Goal: Check status: Check status

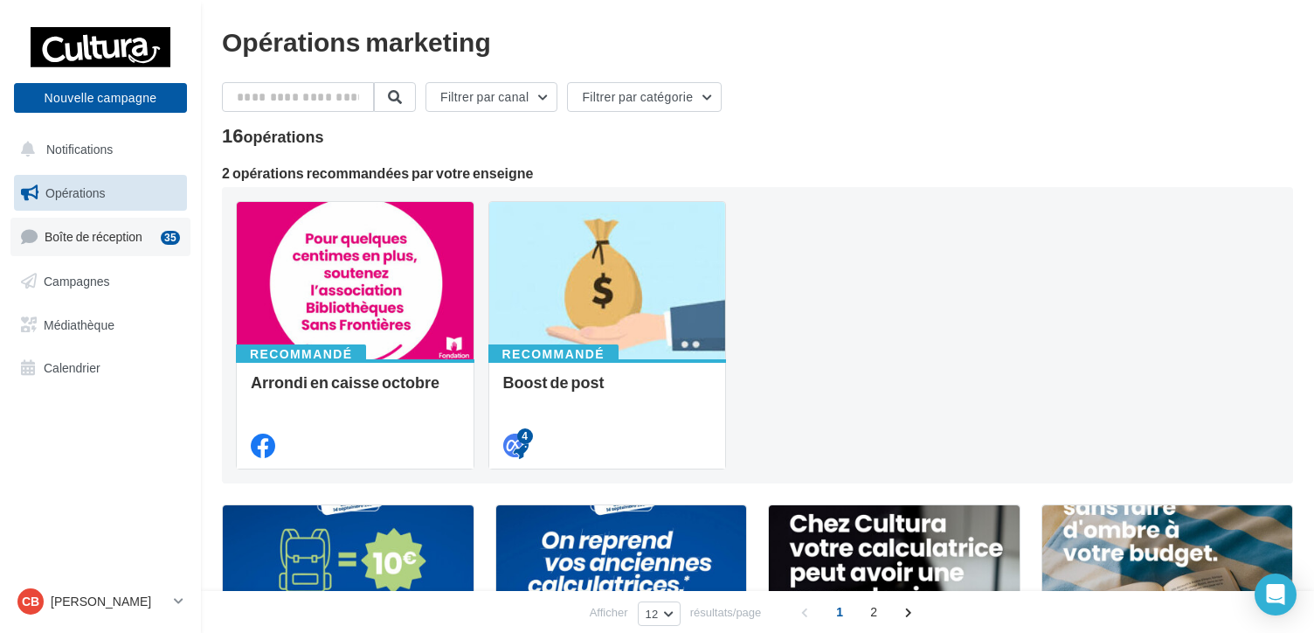
click at [87, 240] on span "Boîte de réception" at bounding box center [94, 236] width 98 height 15
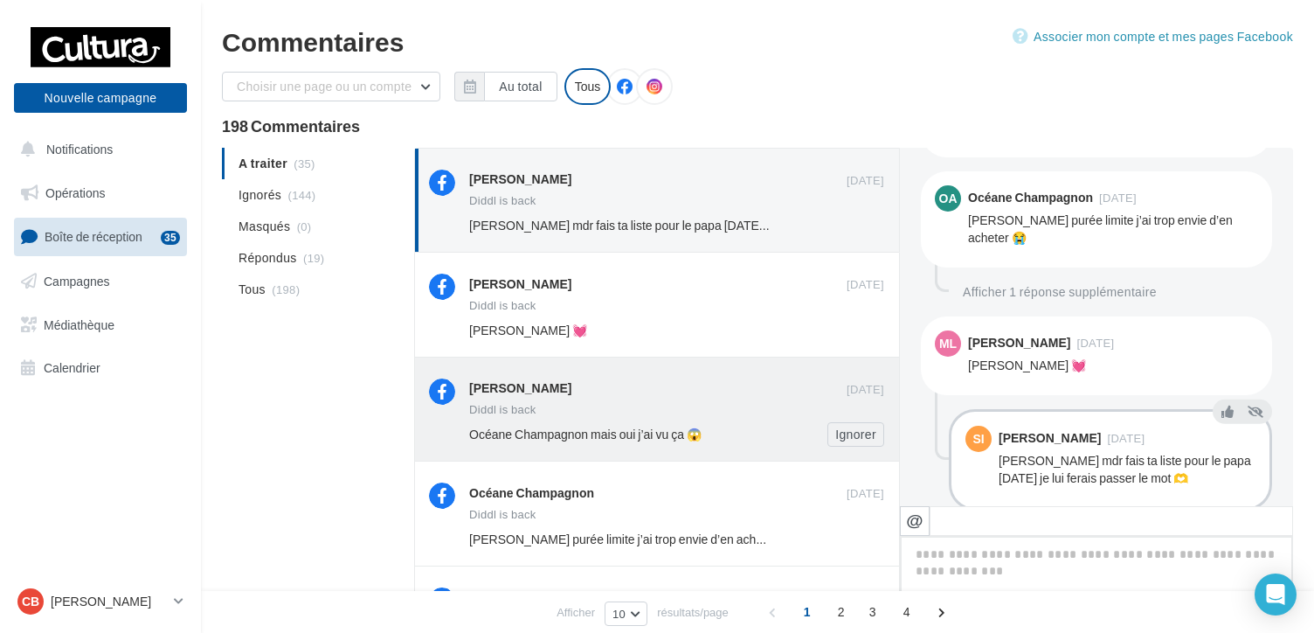
scroll to position [799, 0]
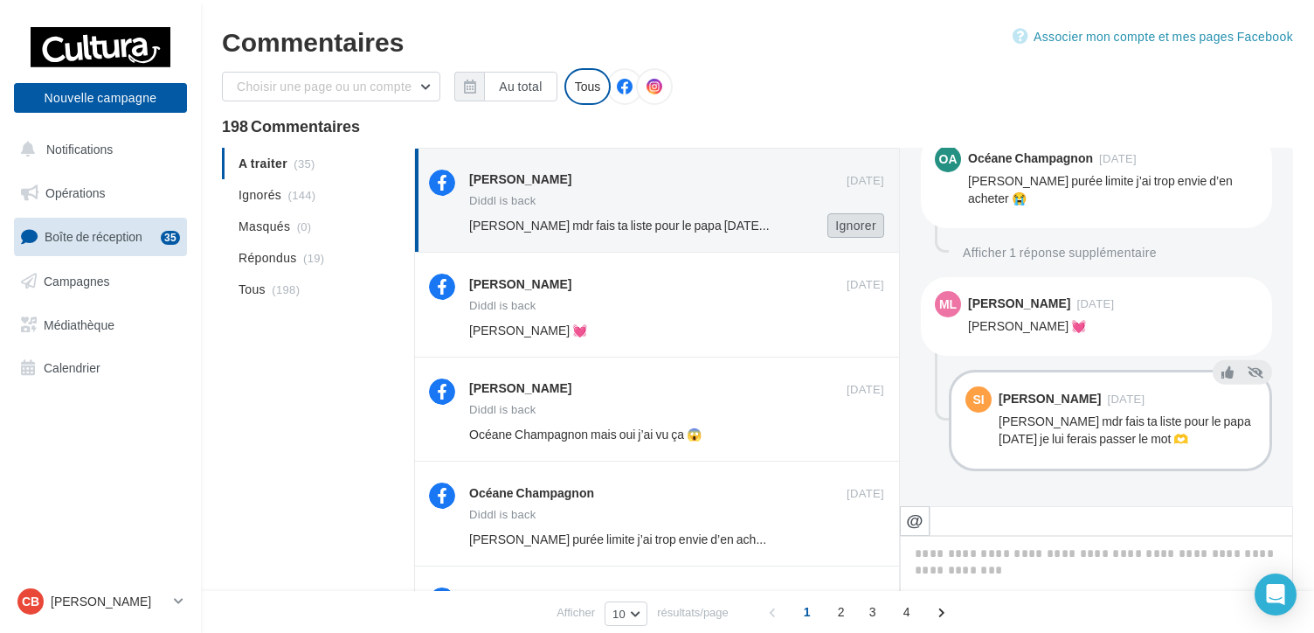
click at [858, 231] on button "Ignorer" at bounding box center [856, 225] width 57 height 24
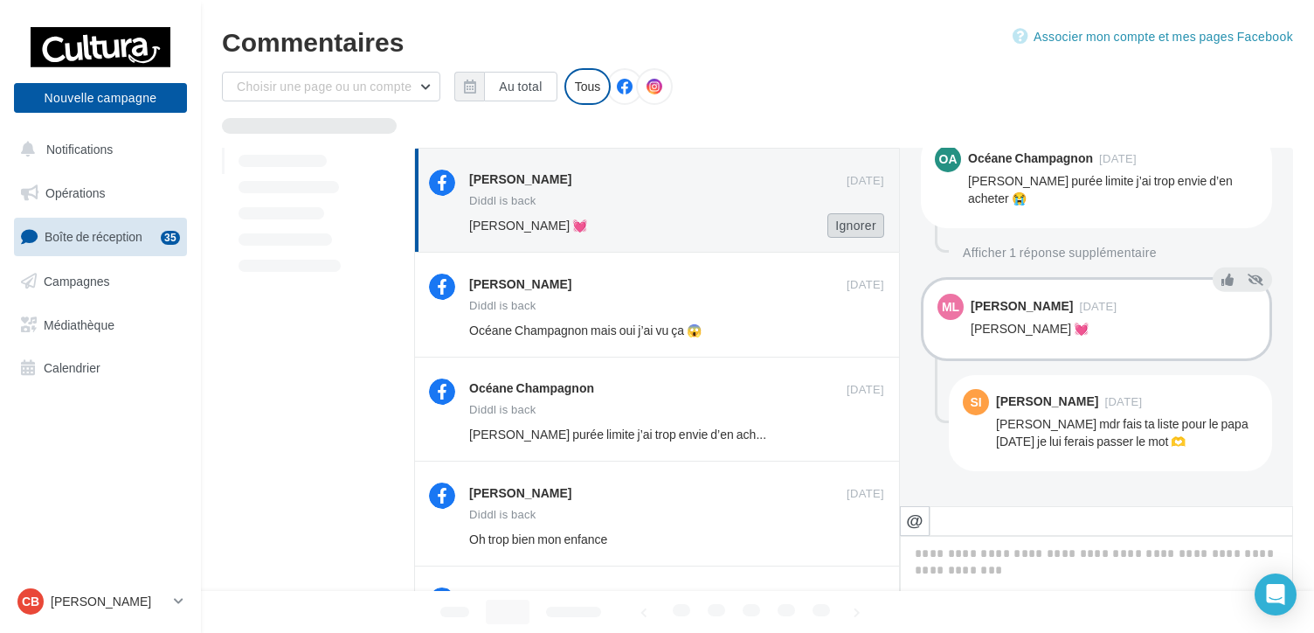
click at [861, 225] on button "Ignorer" at bounding box center [856, 225] width 57 height 24
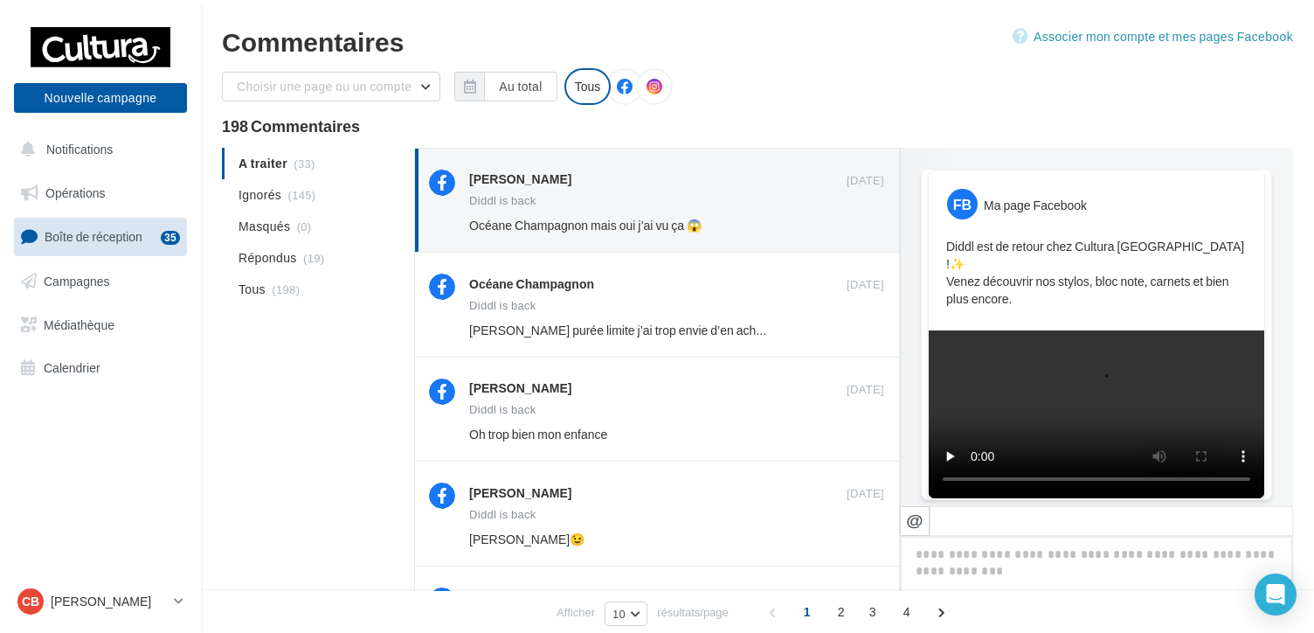
scroll to position [767, 0]
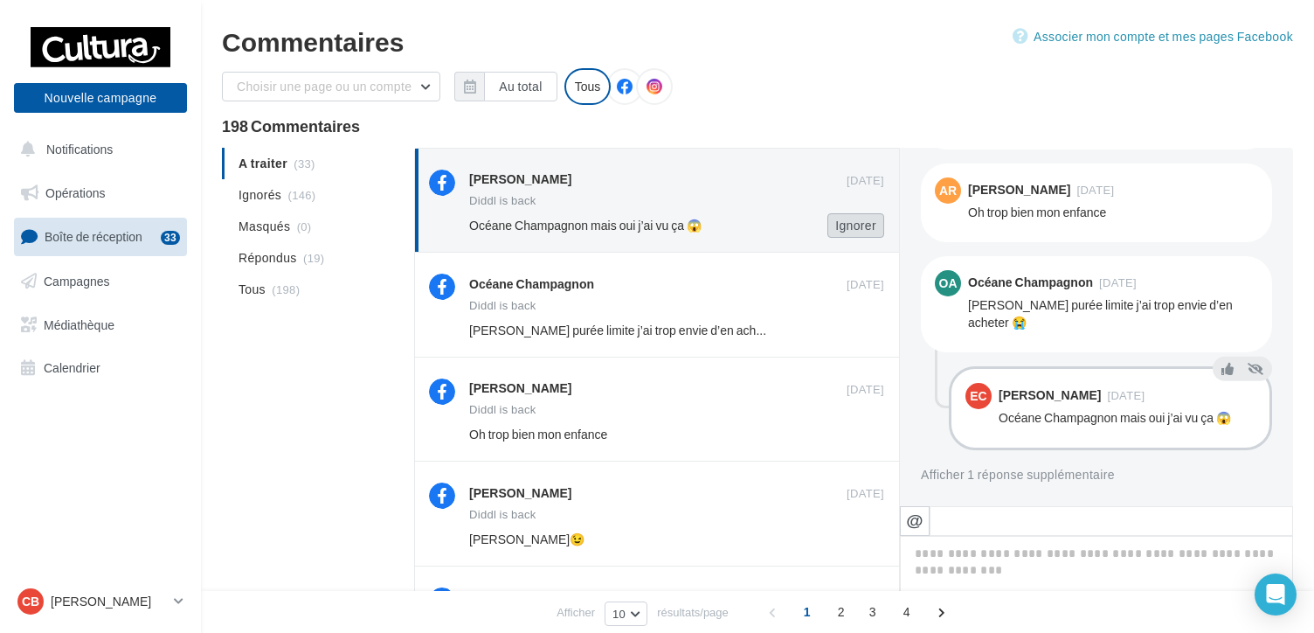
click at [861, 227] on button "Ignorer" at bounding box center [856, 225] width 57 height 24
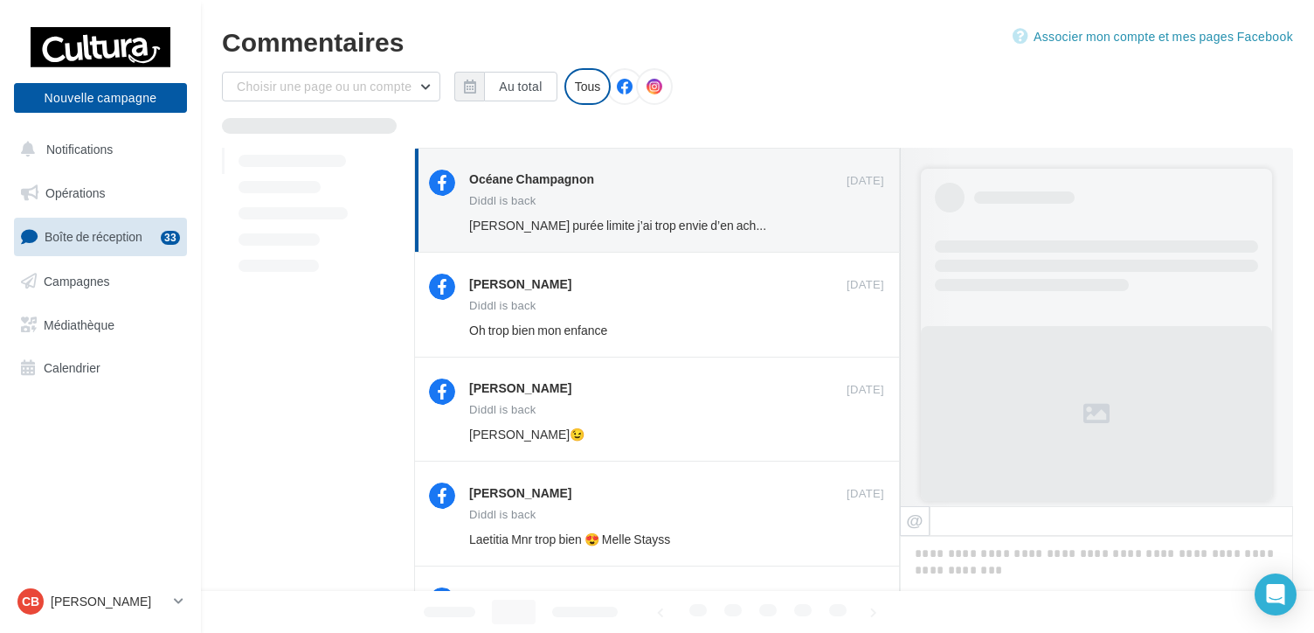
click at [861, 227] on button "Ignorer" at bounding box center [856, 225] width 57 height 24
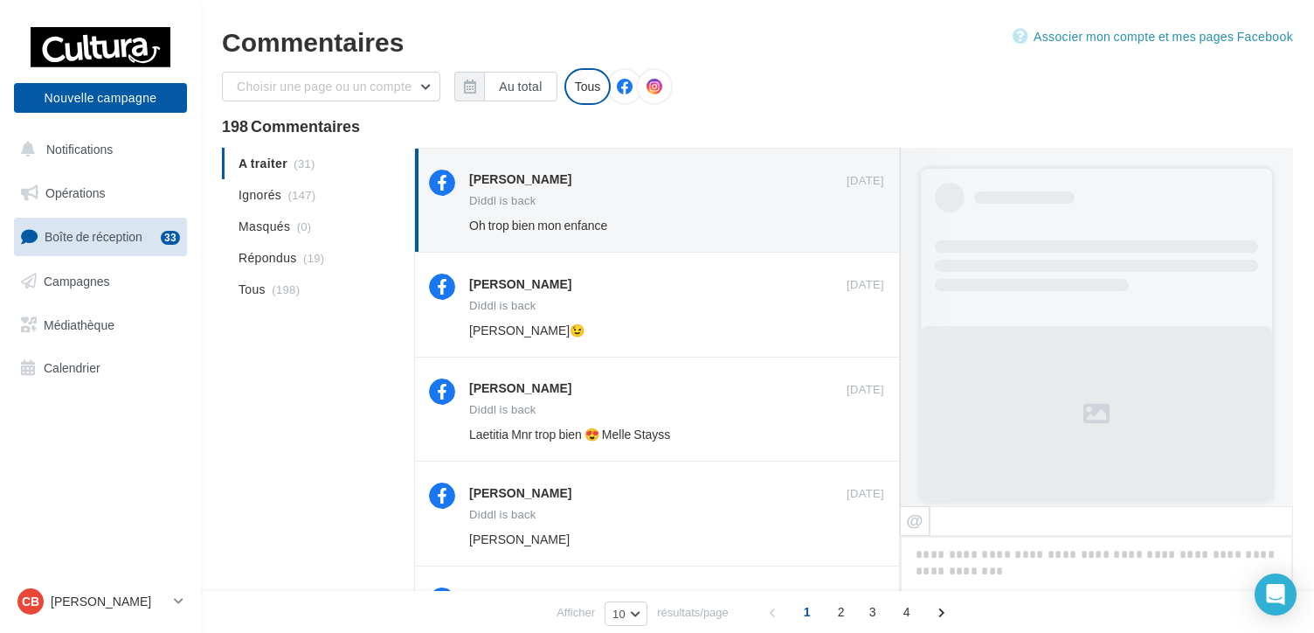
scroll to position [692, 0]
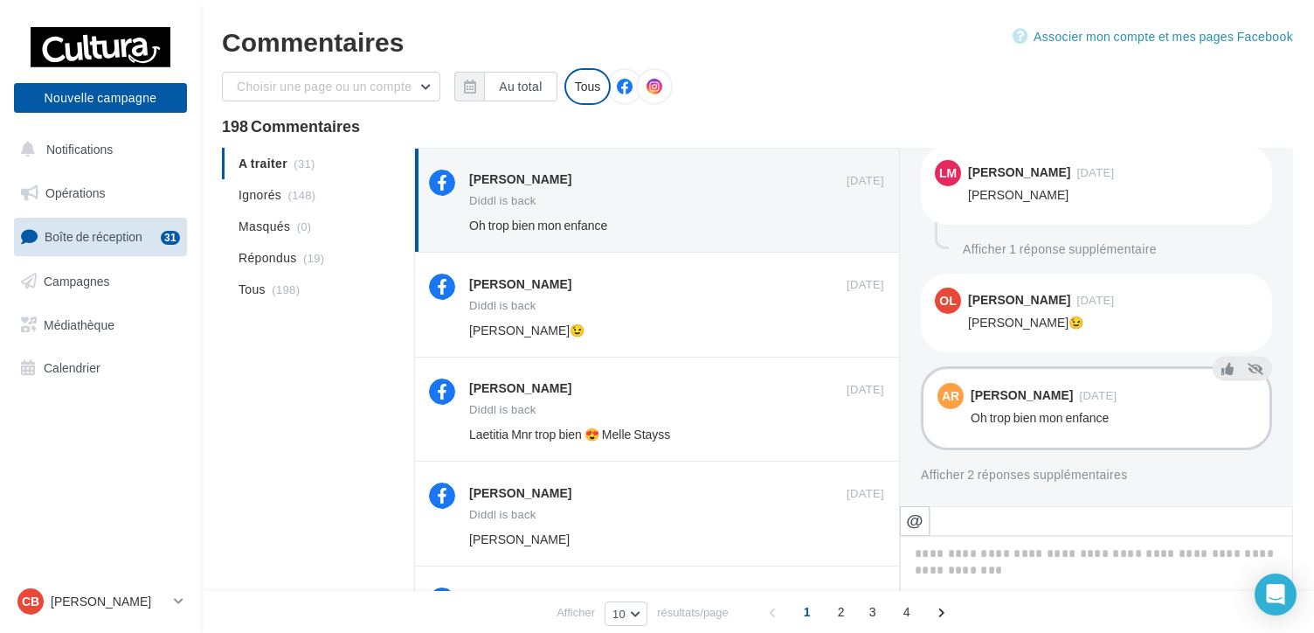
click at [861, 227] on button "Ignorer" at bounding box center [856, 225] width 57 height 24
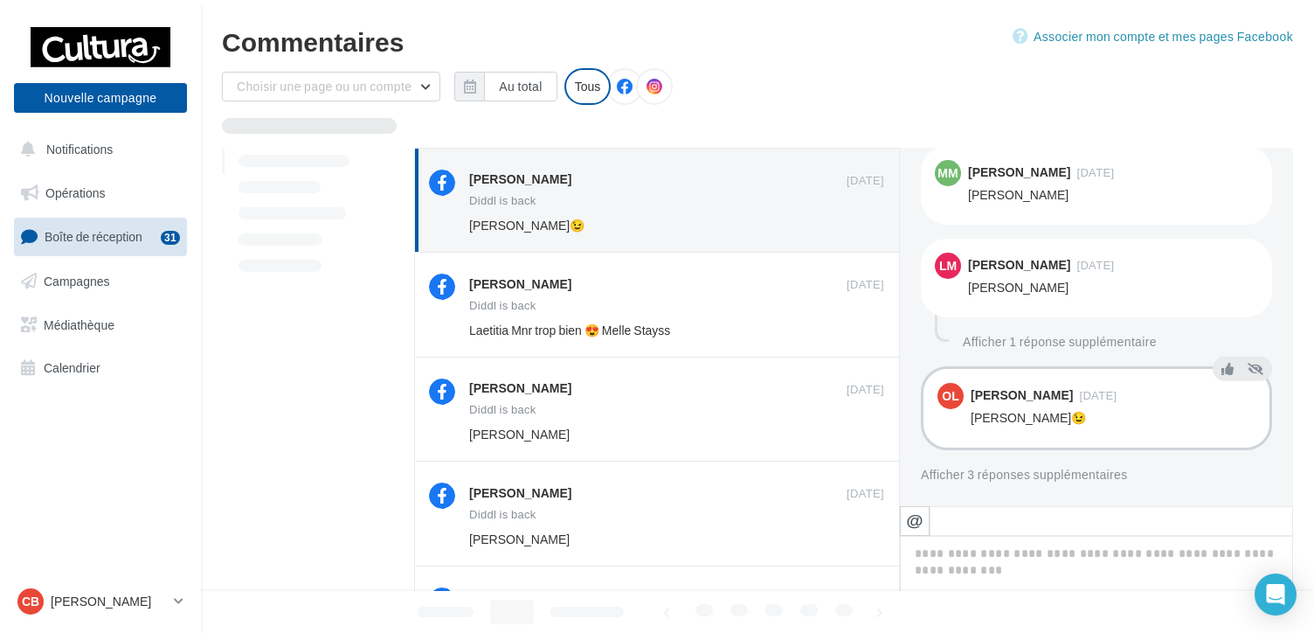
click at [861, 227] on button "Ignorer" at bounding box center [856, 225] width 57 height 24
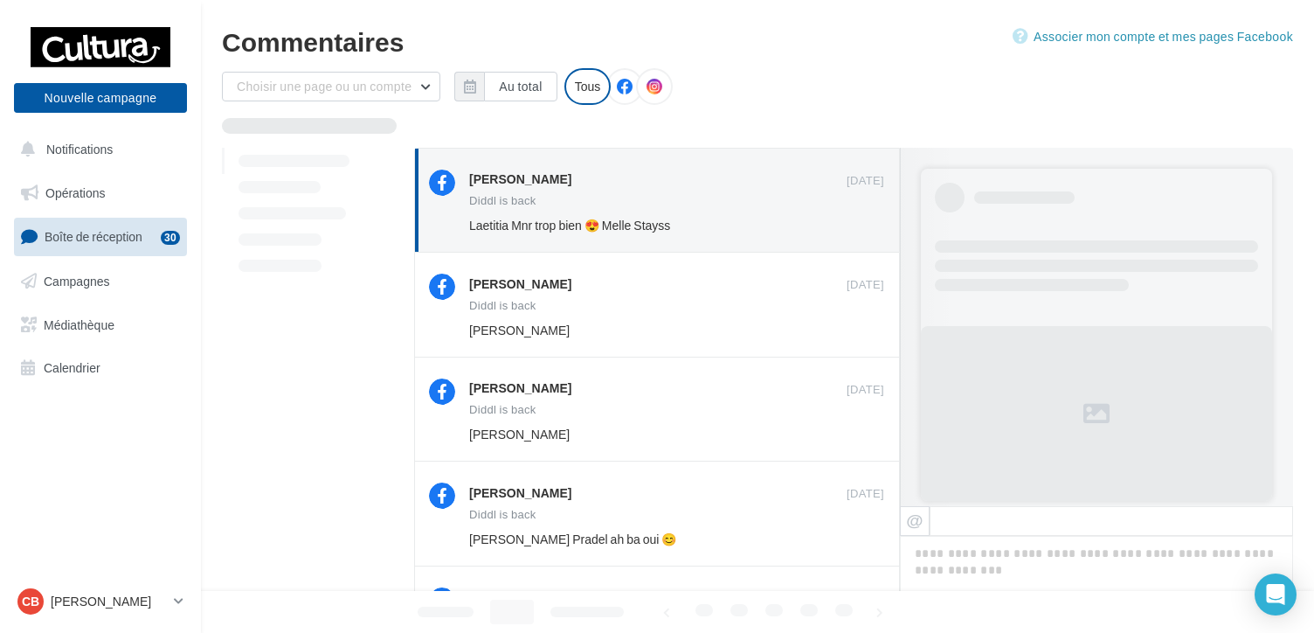
click at [861, 227] on button "Ignorer" at bounding box center [856, 225] width 57 height 24
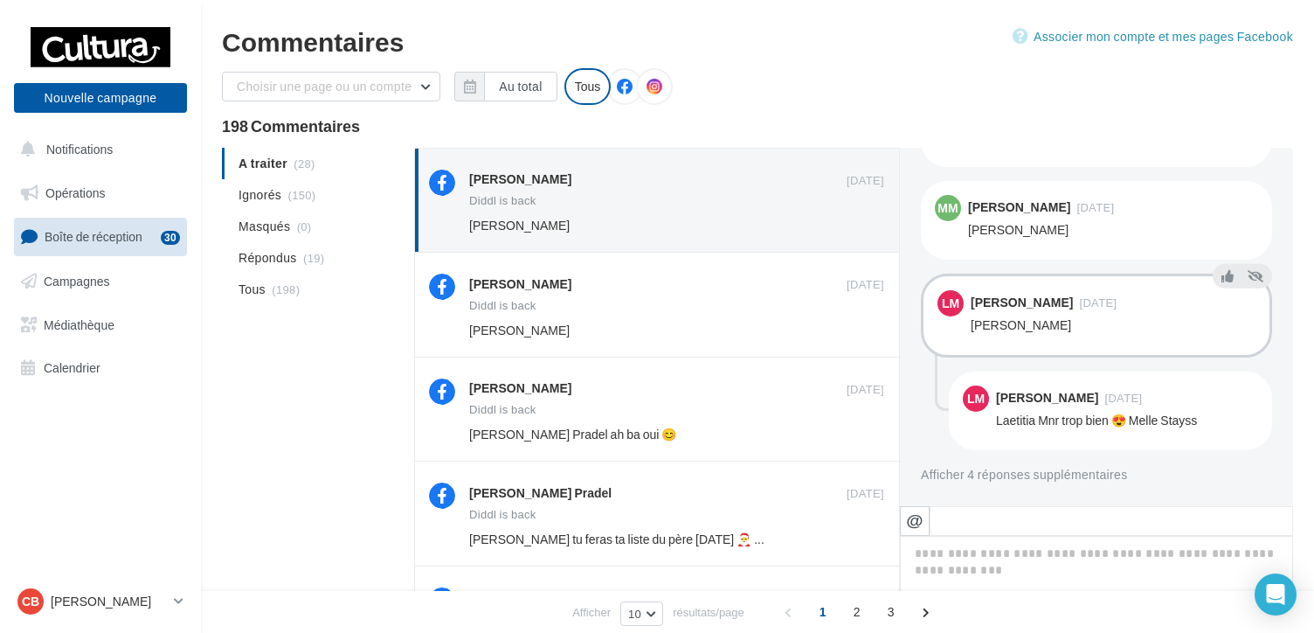
click at [861, 227] on button "Ignorer" at bounding box center [856, 225] width 57 height 24
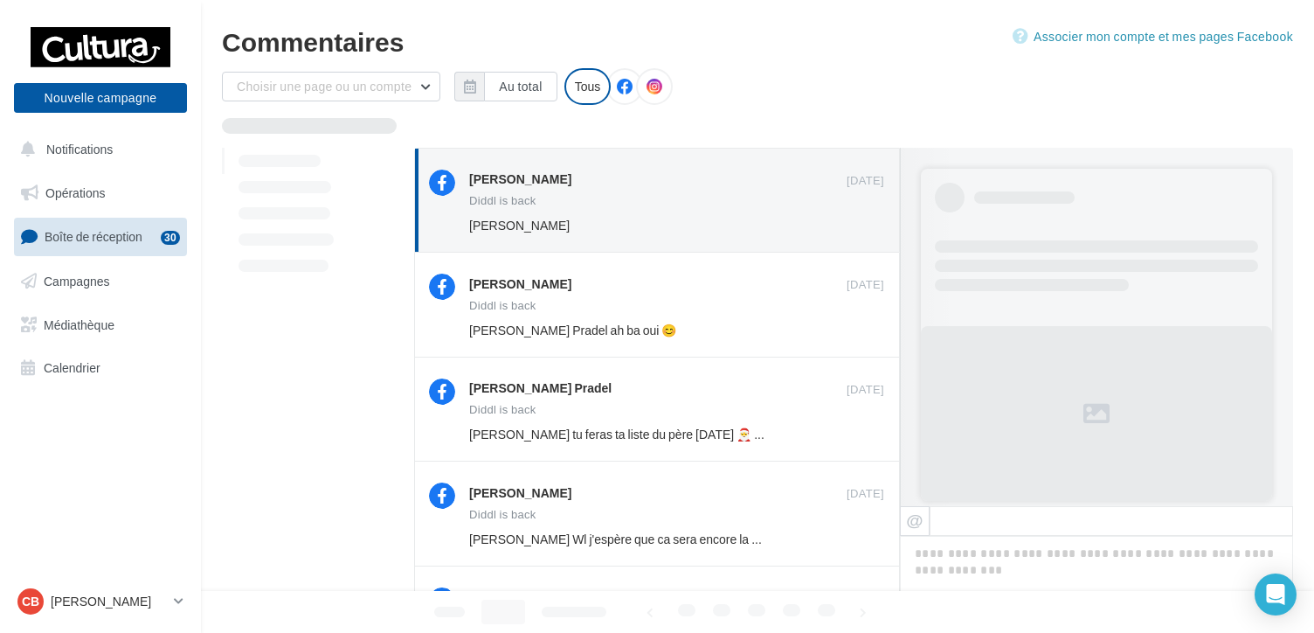
click at [861, 227] on button "Ignorer" at bounding box center [856, 225] width 57 height 24
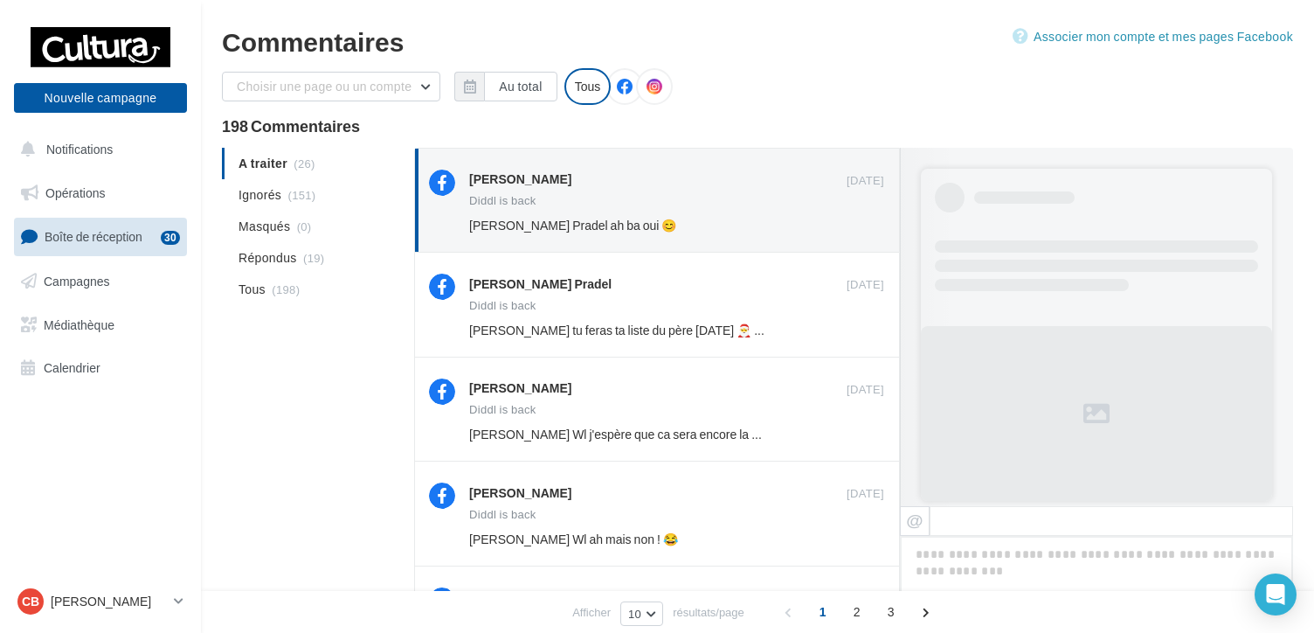
scroll to position [860, 0]
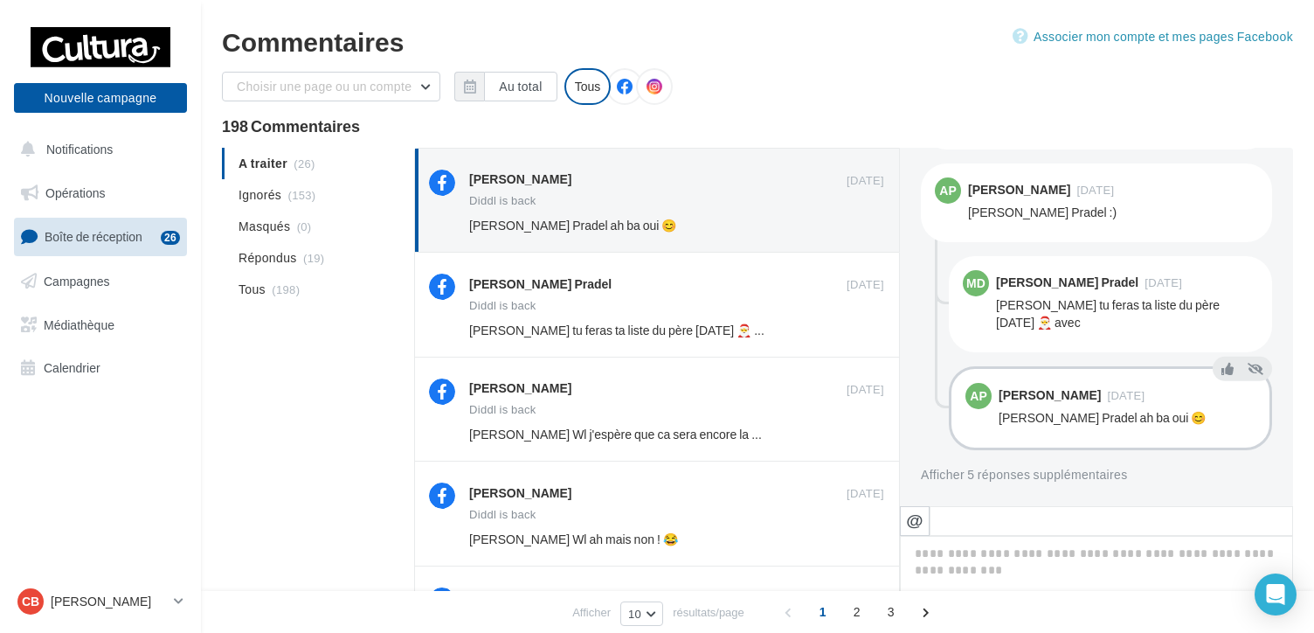
click at [861, 227] on button "Ignorer" at bounding box center [856, 225] width 57 height 24
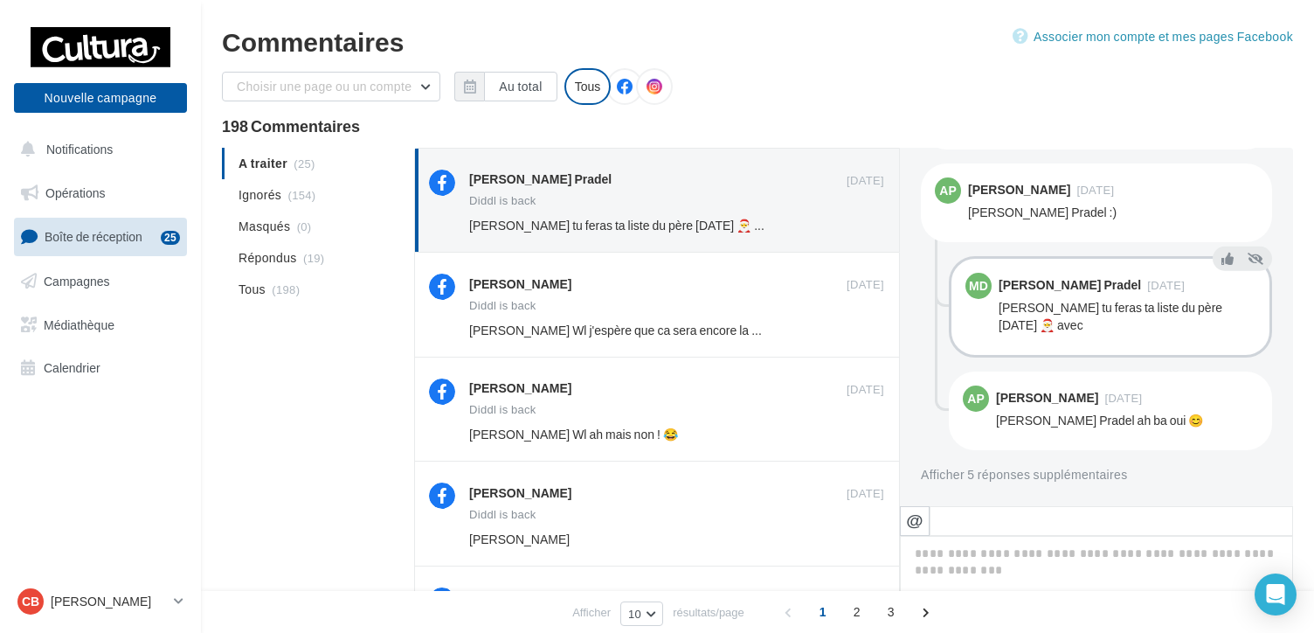
click at [861, 227] on button "Ignorer" at bounding box center [856, 225] width 57 height 24
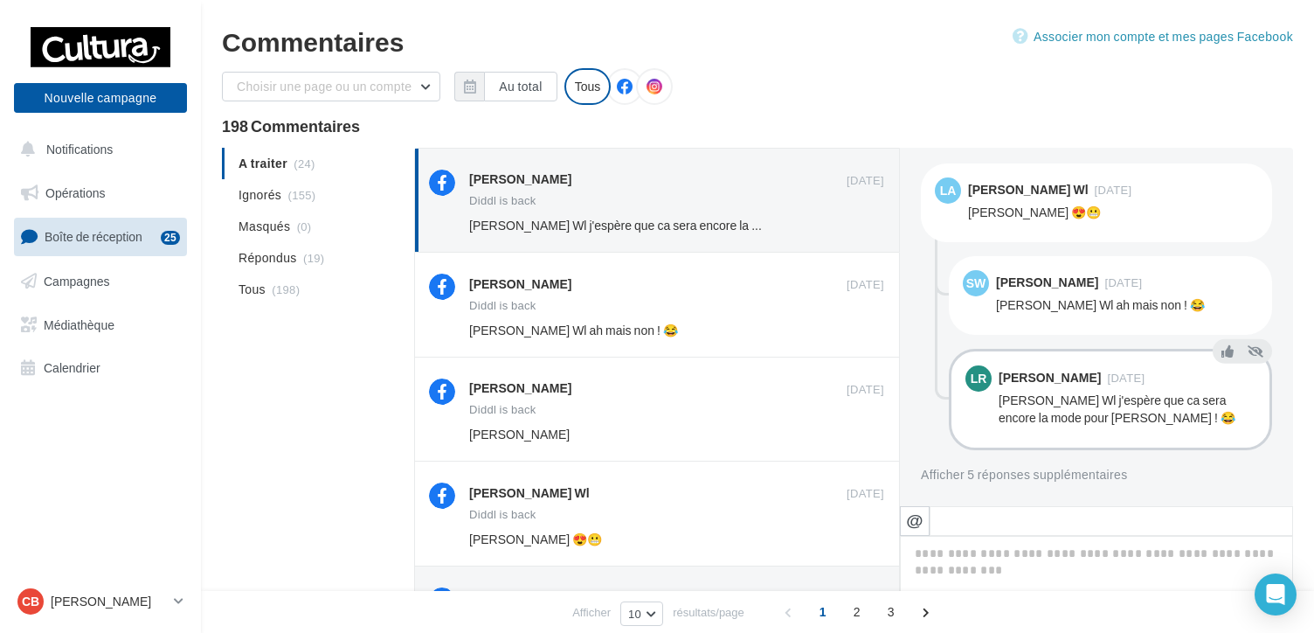
click at [861, 227] on button "Ignorer" at bounding box center [856, 225] width 57 height 24
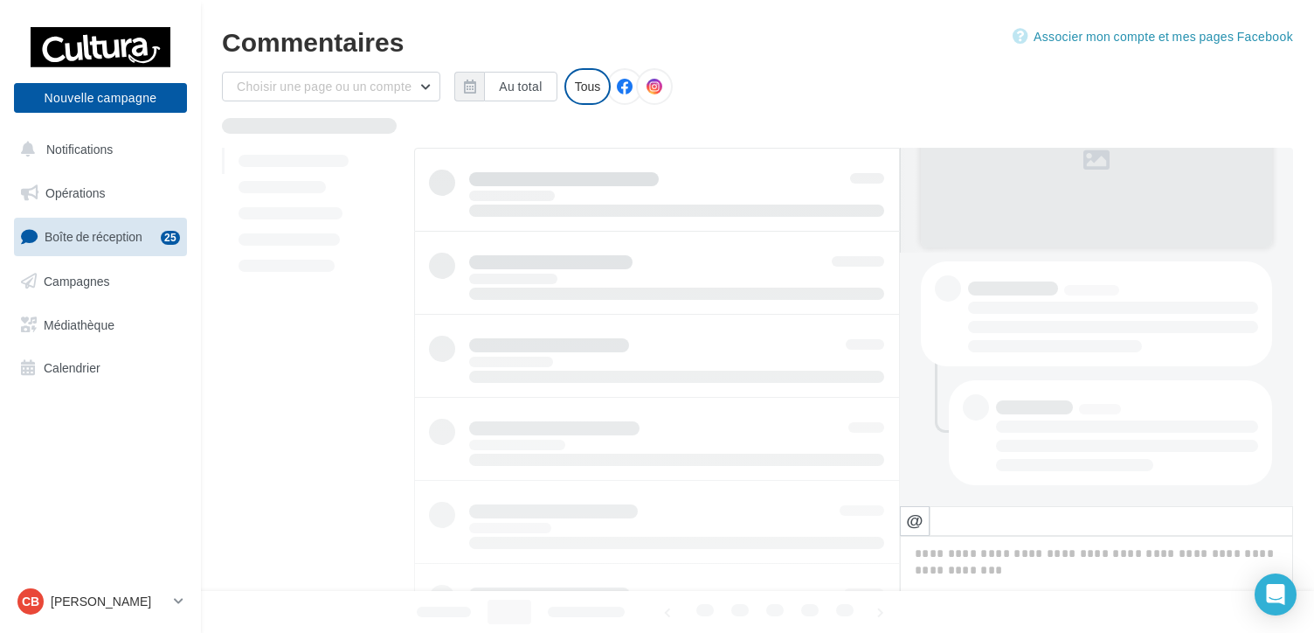
scroll to position [253, 0]
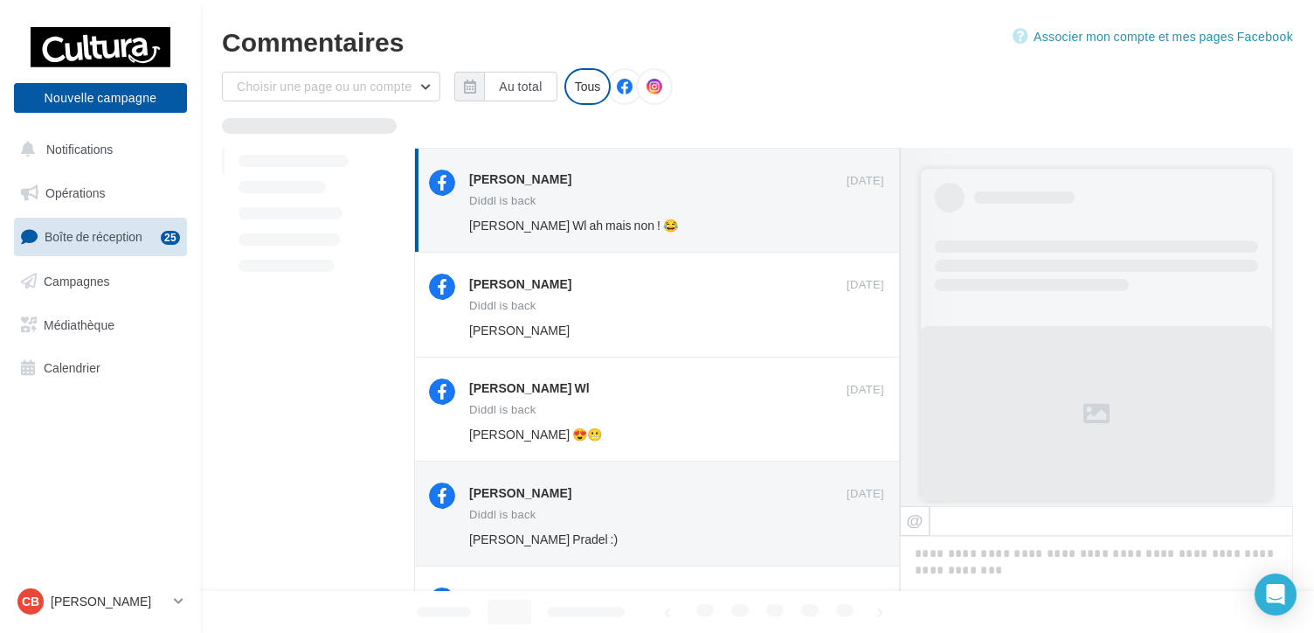
click at [861, 227] on button "Ignorer" at bounding box center [856, 225] width 57 height 24
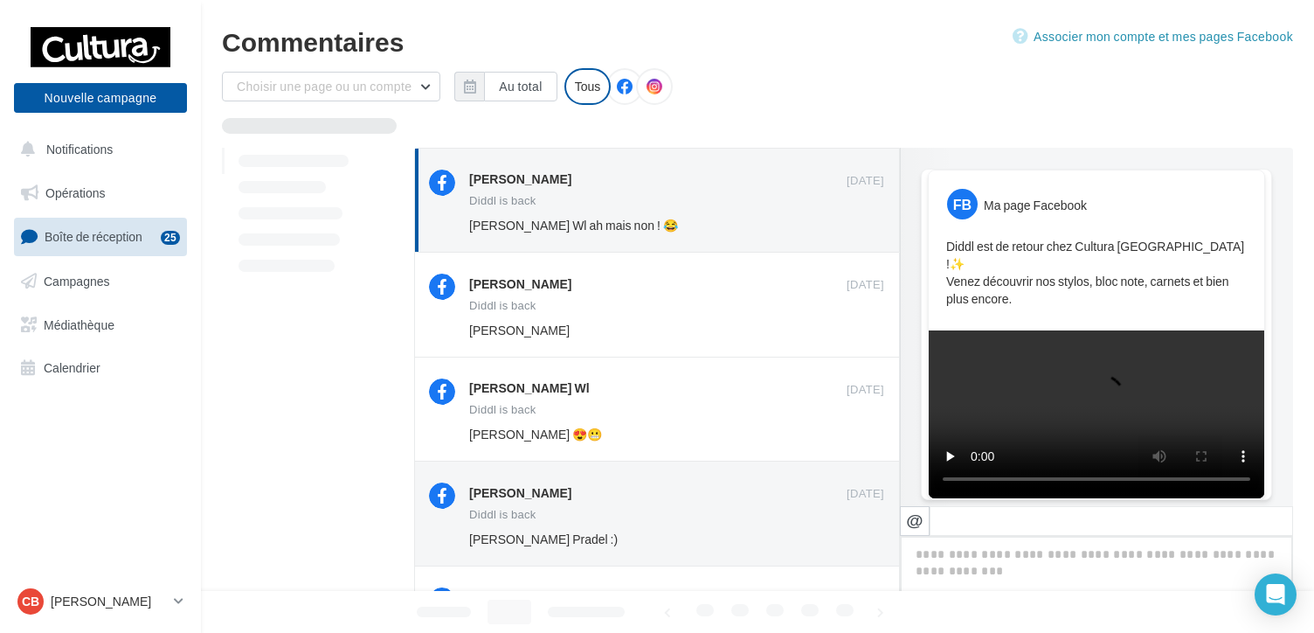
scroll to position [371, 0]
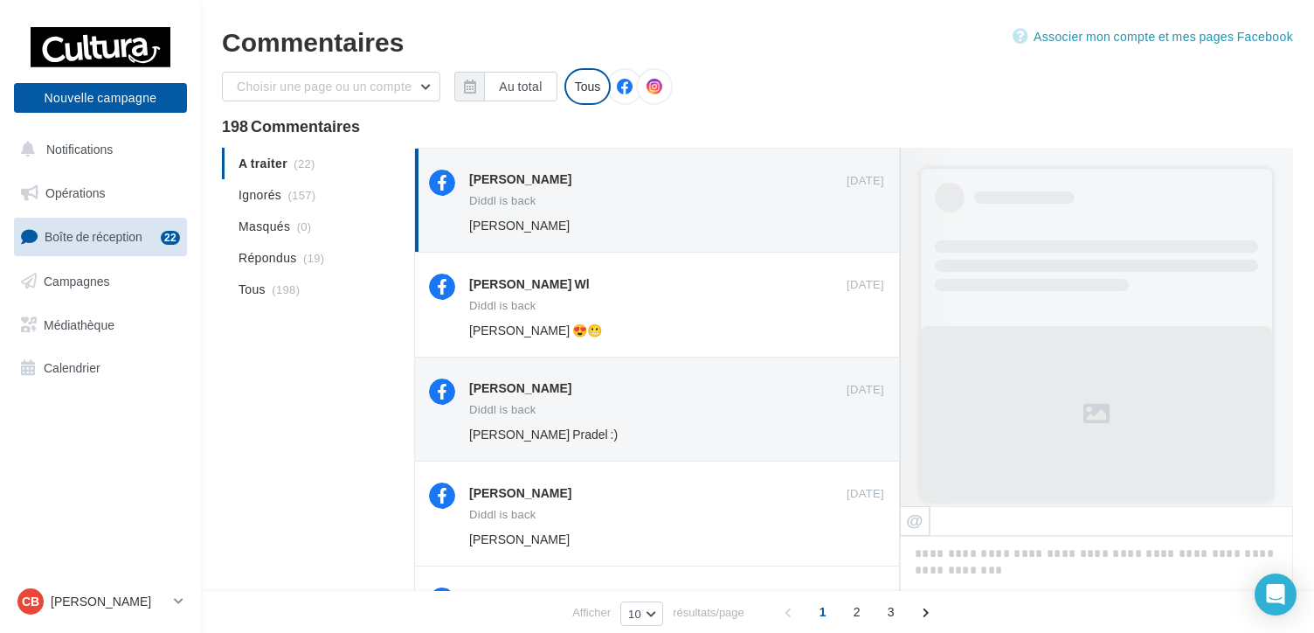
click at [861, 227] on button "Ignorer" at bounding box center [856, 225] width 57 height 24
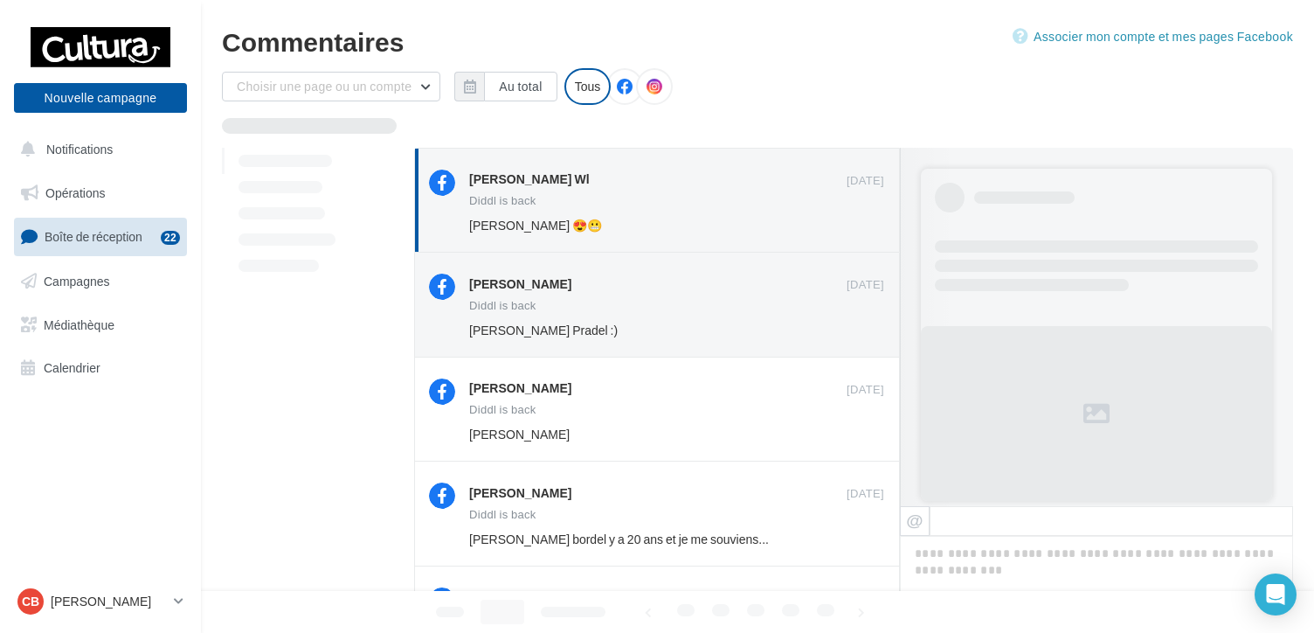
click at [861, 227] on button "Ignorer" at bounding box center [856, 225] width 57 height 24
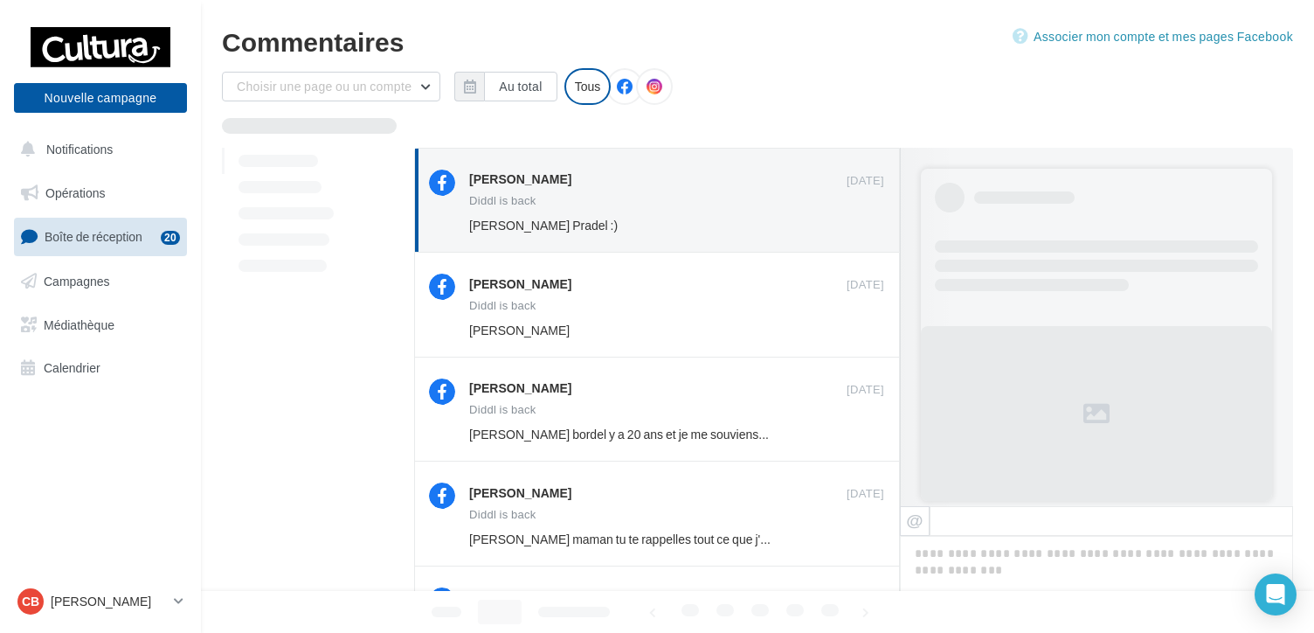
click at [861, 227] on button "Ignorer" at bounding box center [856, 225] width 57 height 24
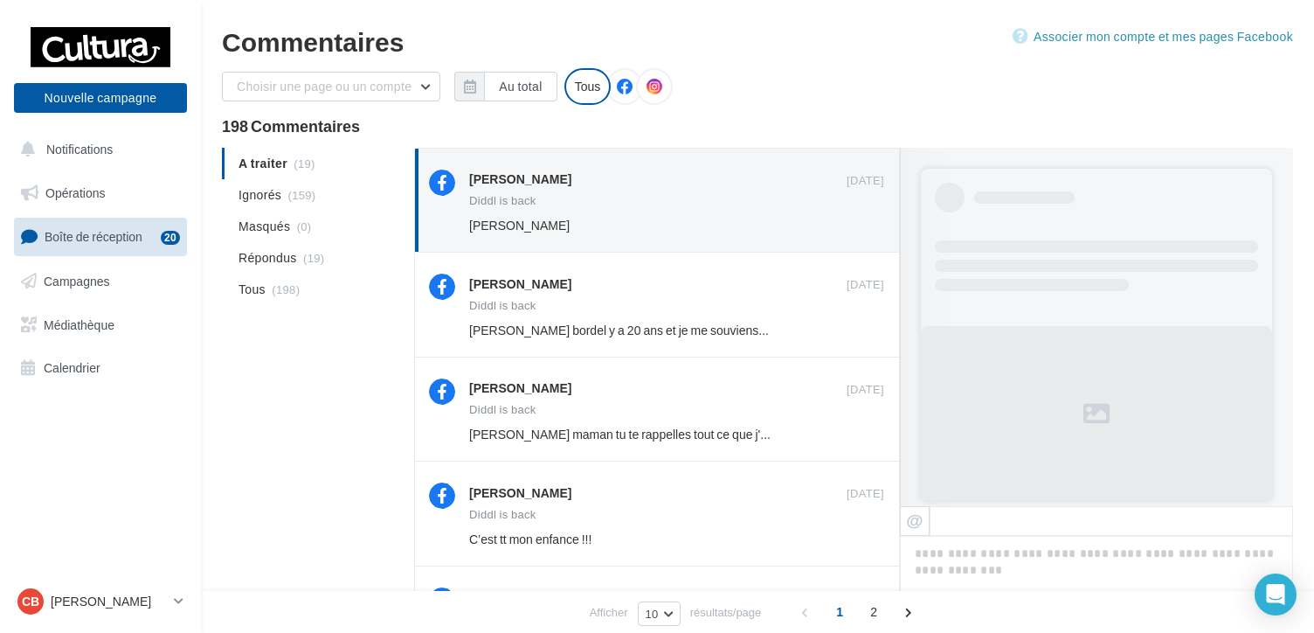
click at [861, 227] on button "Ignorer" at bounding box center [856, 225] width 57 height 24
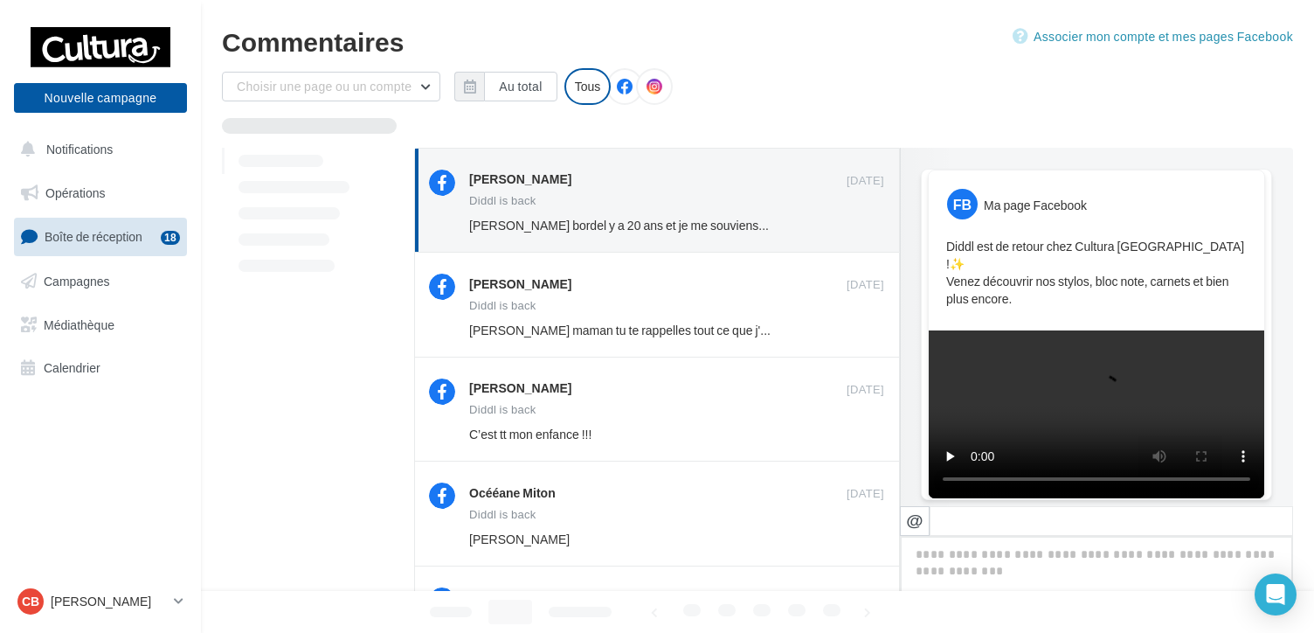
scroll to position [820, 0]
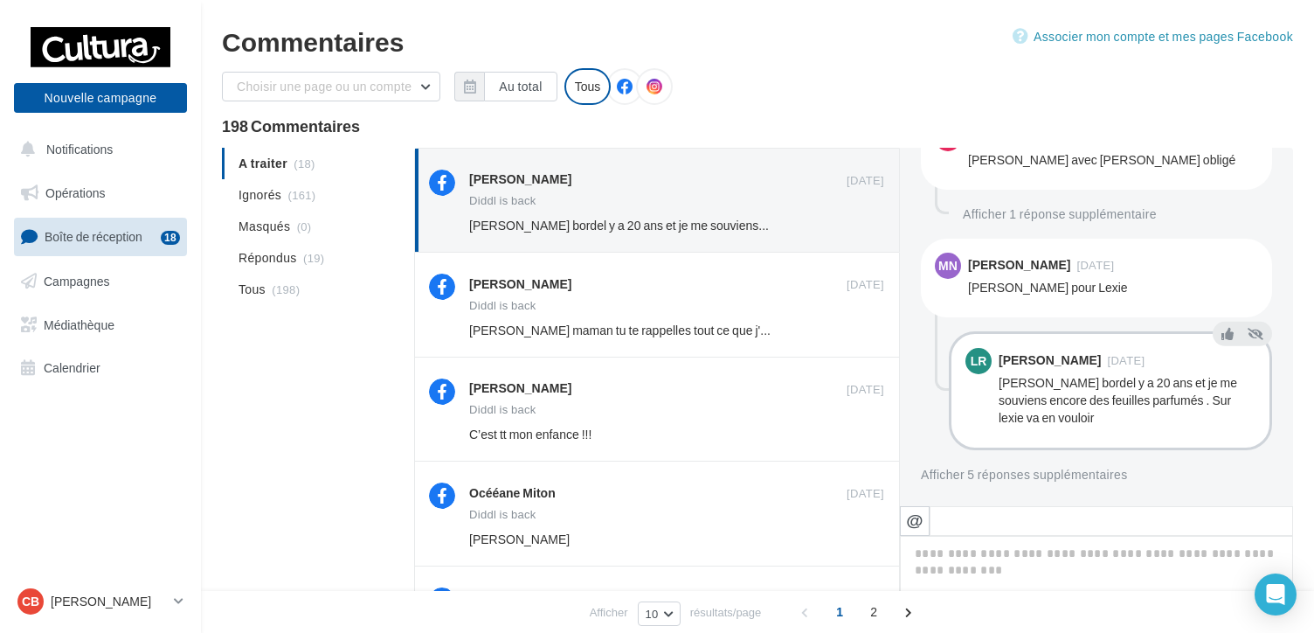
click at [861, 227] on button "Ignorer" at bounding box center [856, 225] width 57 height 24
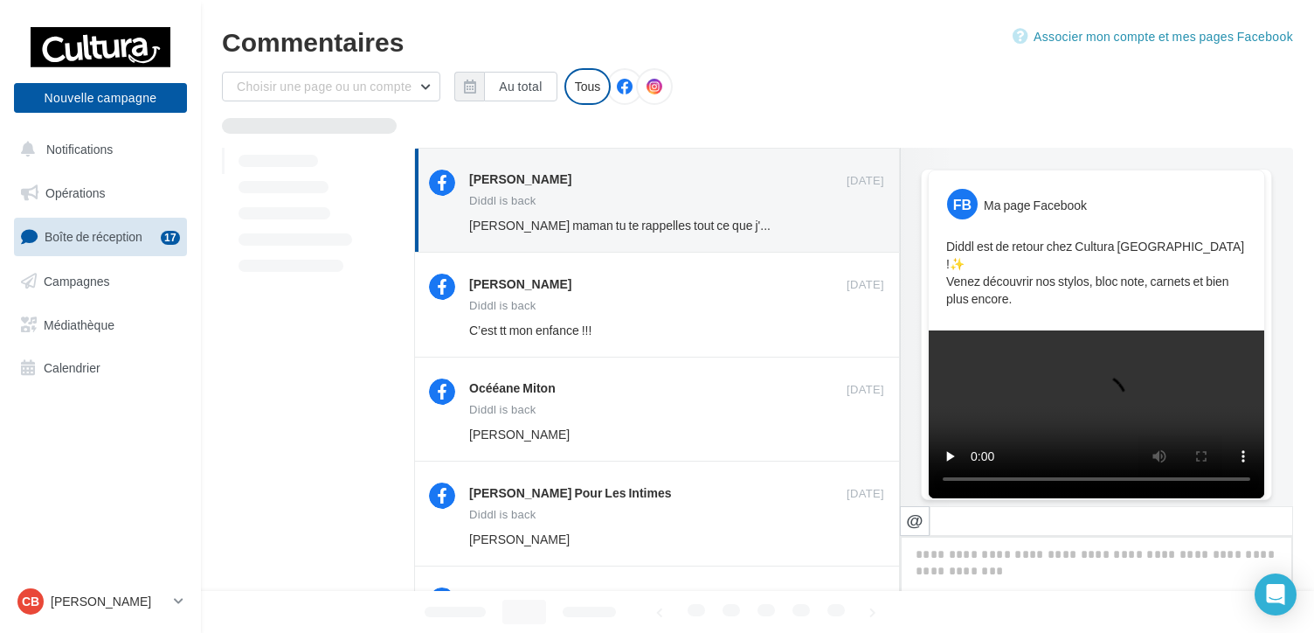
scroll to position [675, 0]
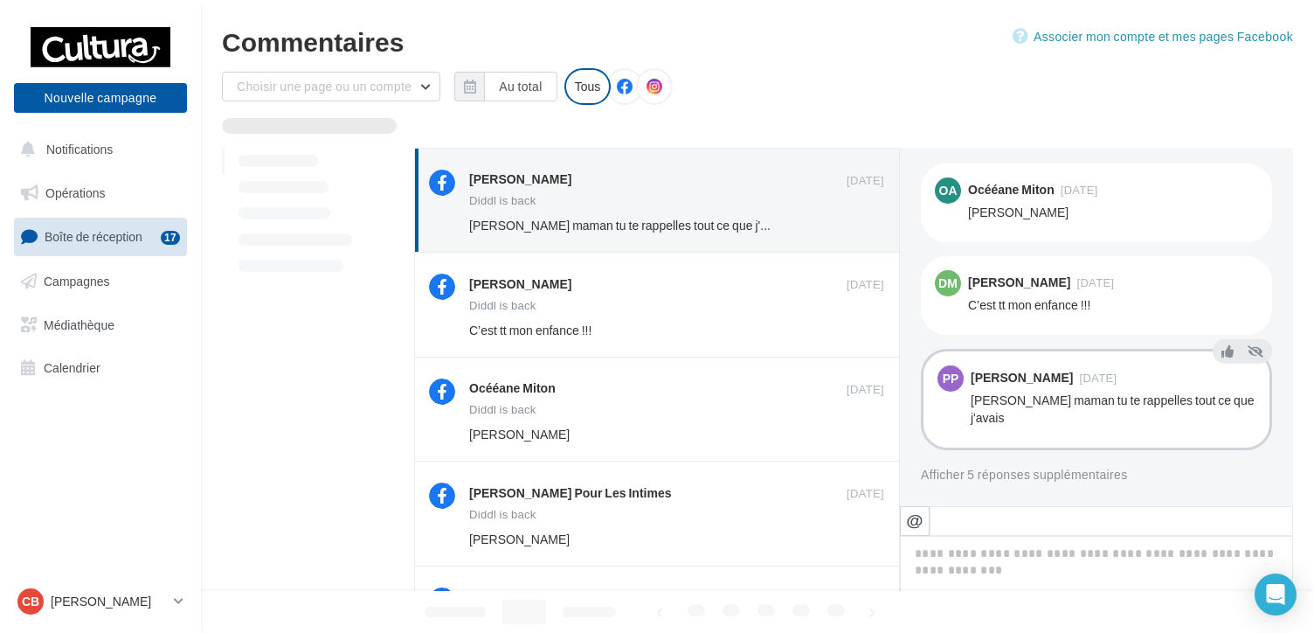
click at [861, 227] on button "Ignorer" at bounding box center [856, 225] width 57 height 24
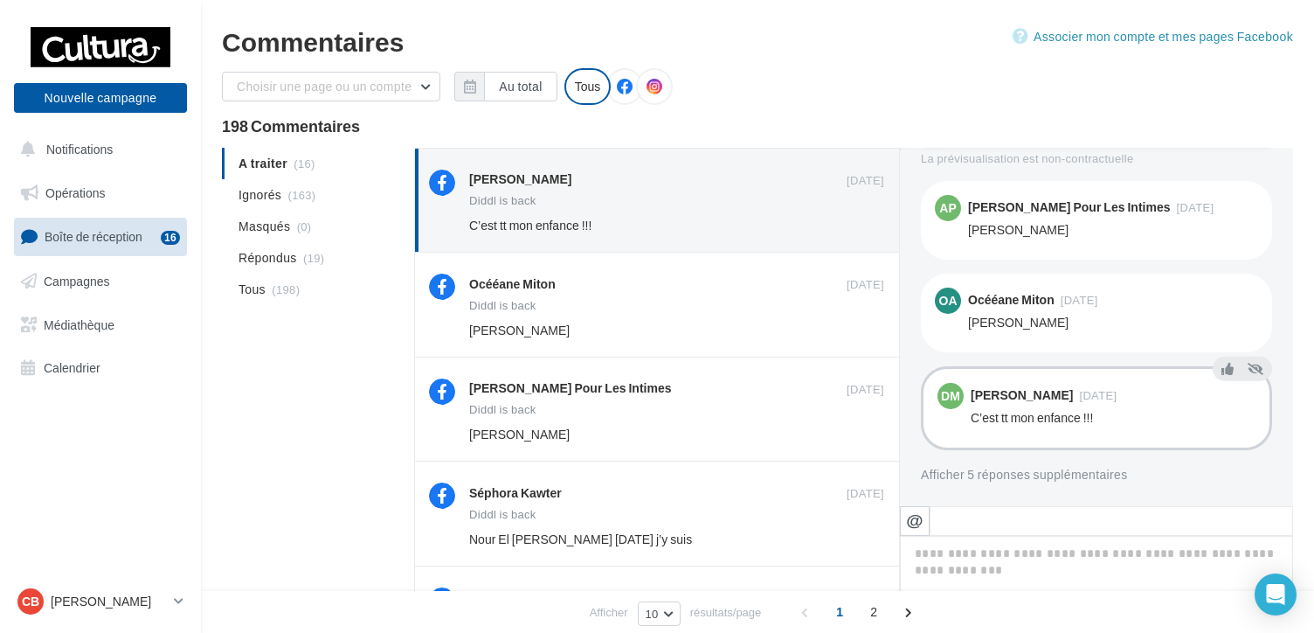
click at [861, 227] on button "Ignorer" at bounding box center [856, 225] width 57 height 24
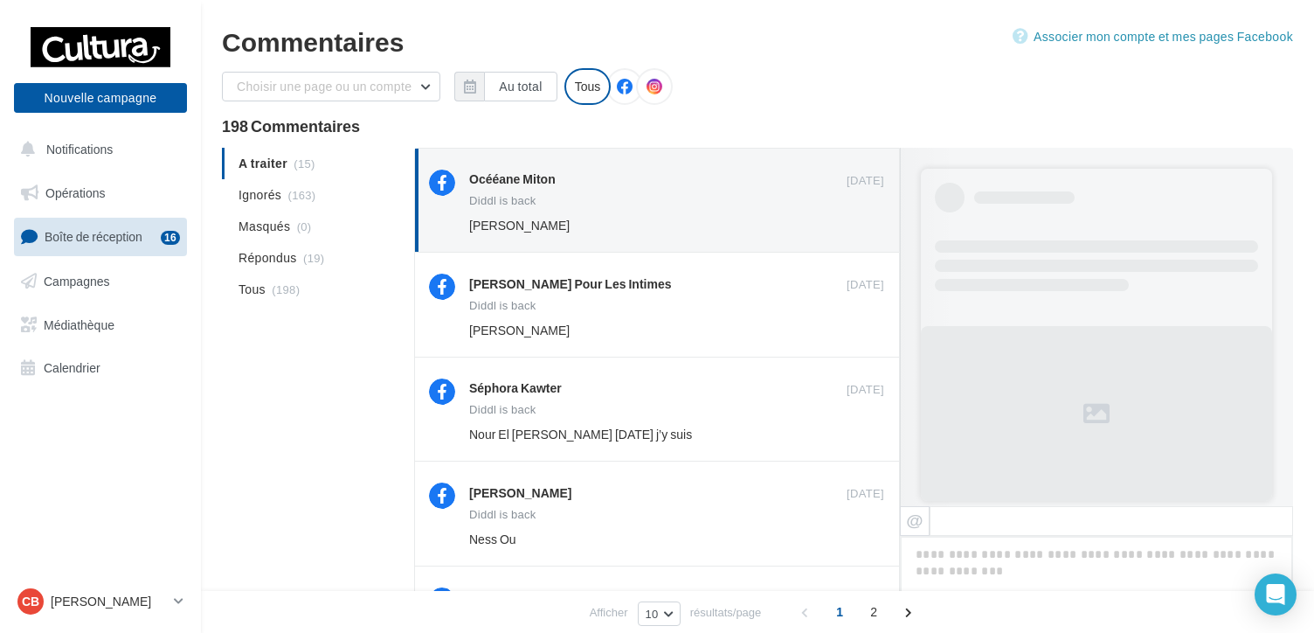
scroll to position [657, 0]
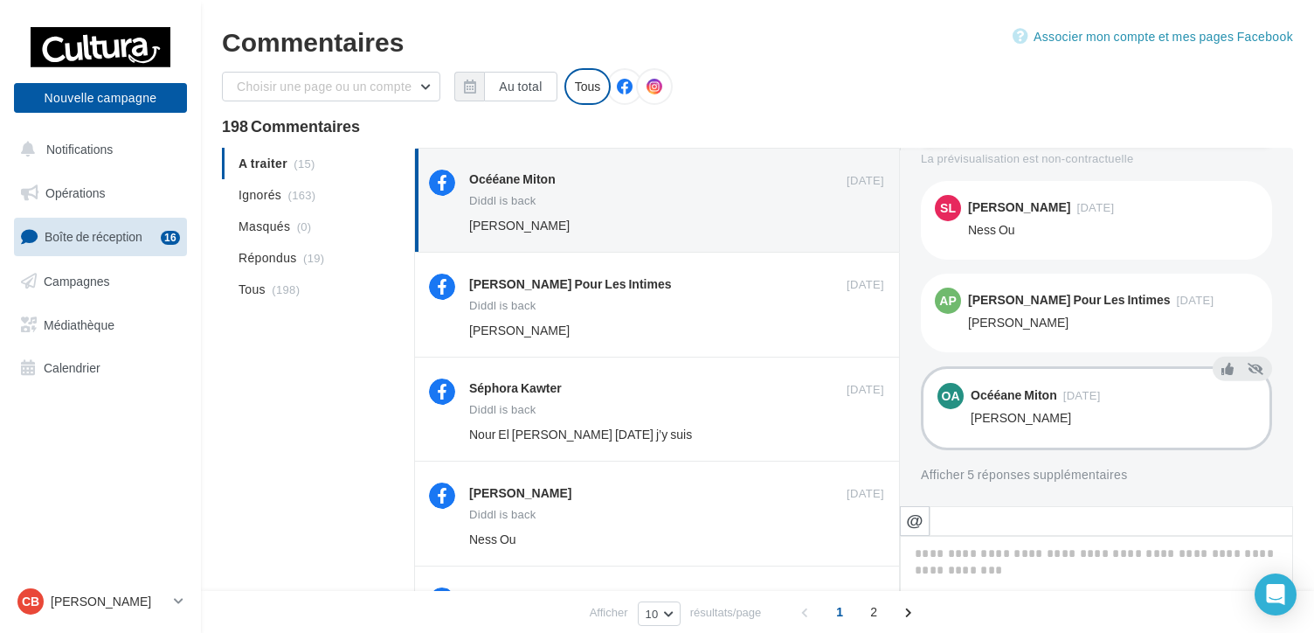
click at [861, 227] on button "Ignorer" at bounding box center [856, 225] width 57 height 24
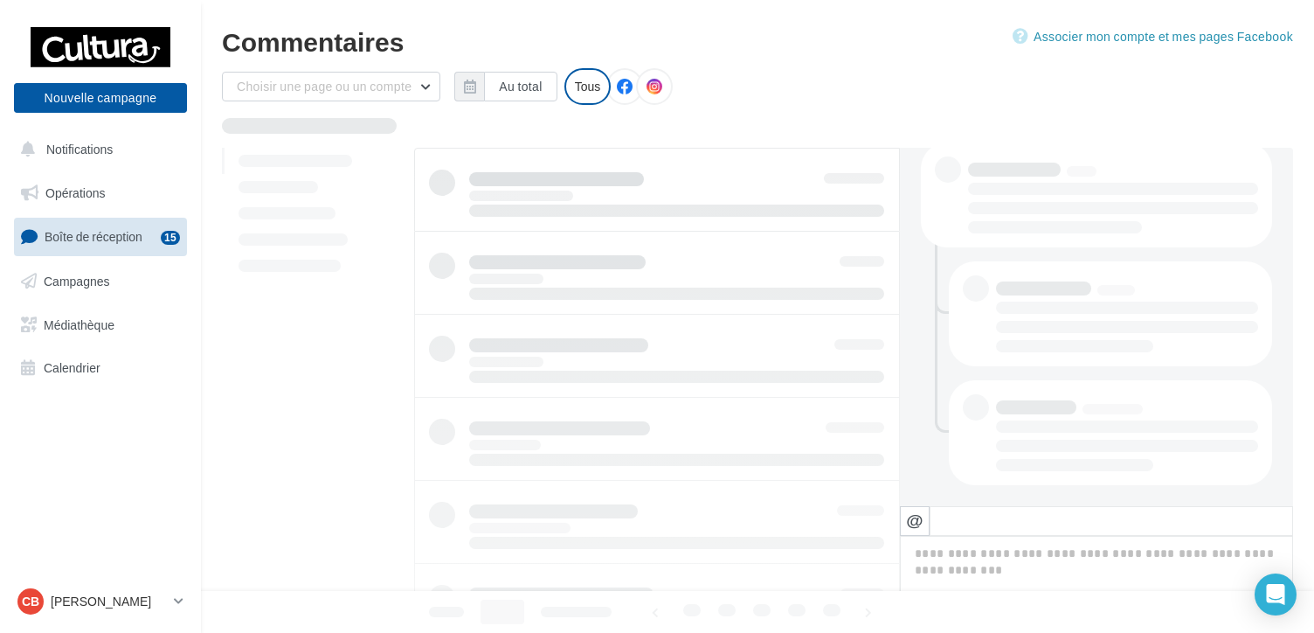
scroll to position [371, 0]
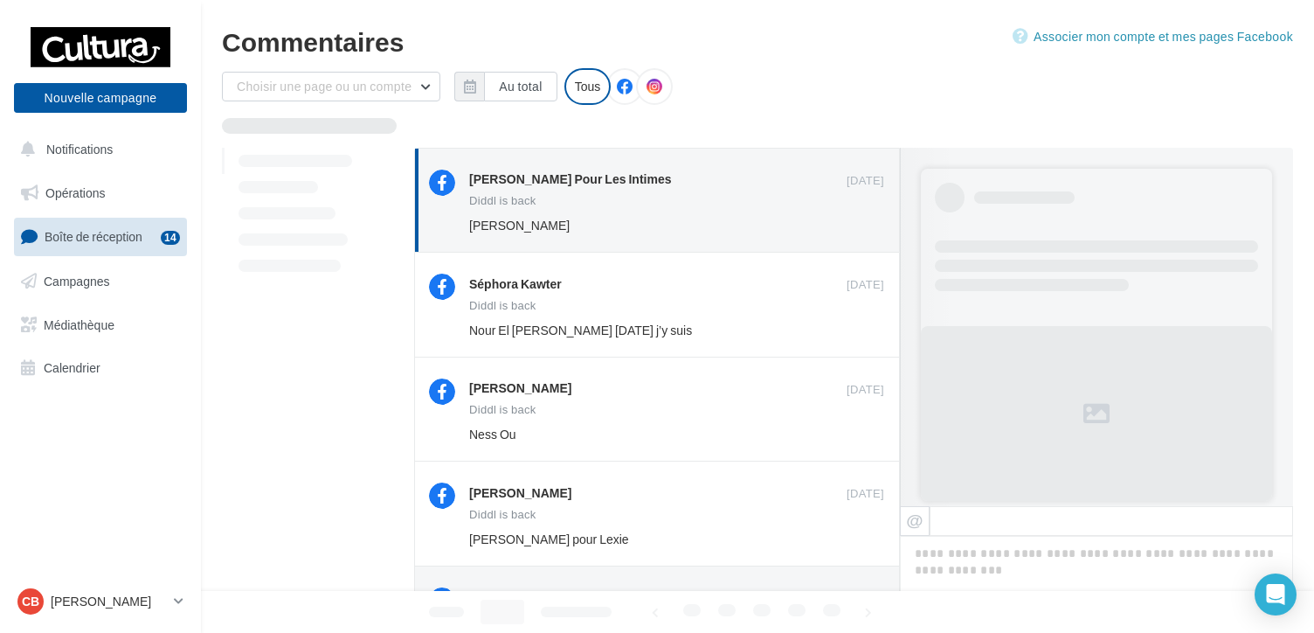
click at [861, 227] on button "Ignorer" at bounding box center [856, 225] width 57 height 24
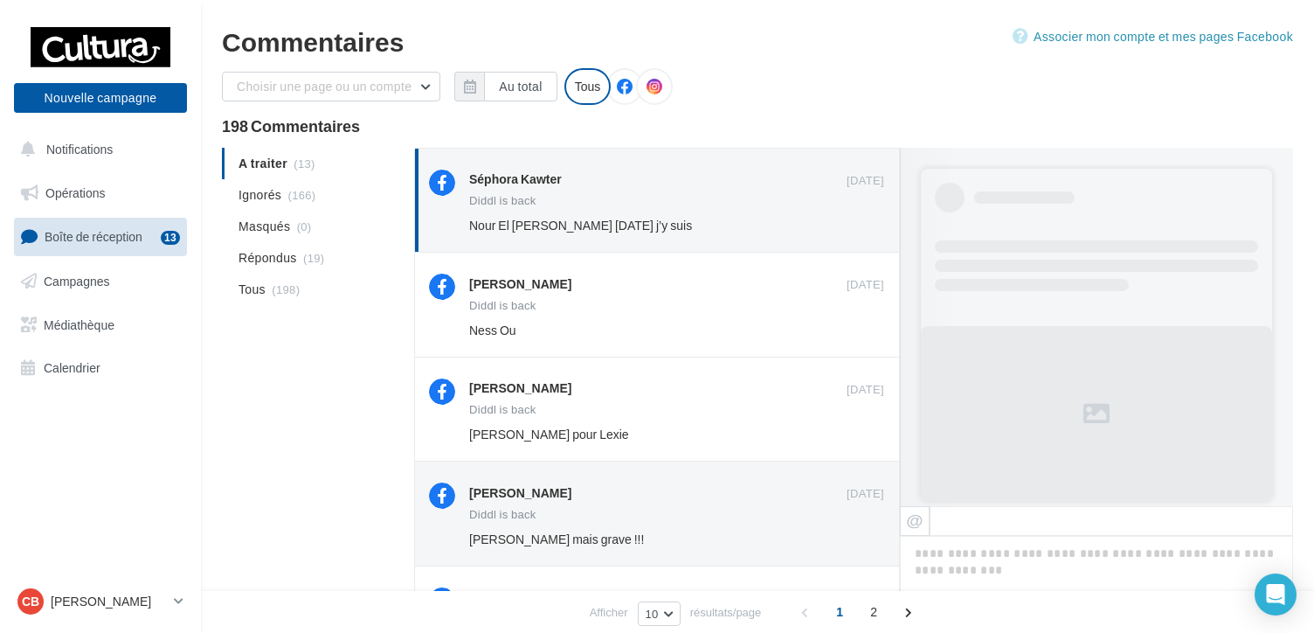
click at [861, 227] on button "Ignorer" at bounding box center [856, 225] width 57 height 24
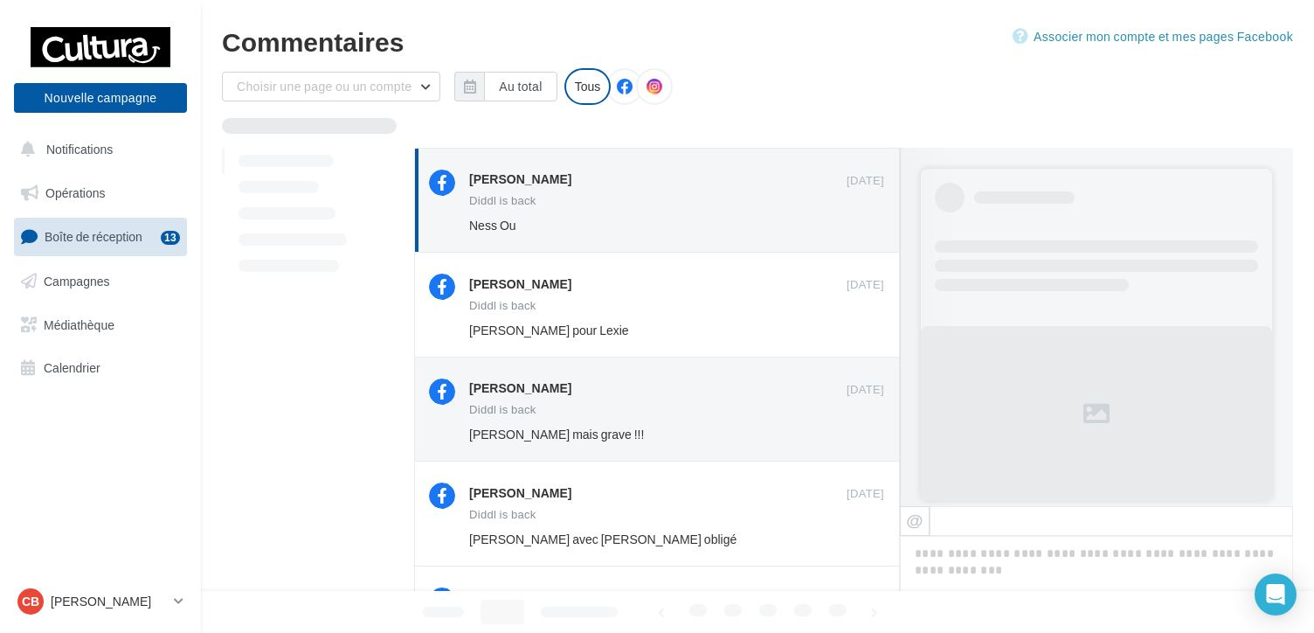
click at [861, 227] on button "Ignorer" at bounding box center [856, 225] width 57 height 24
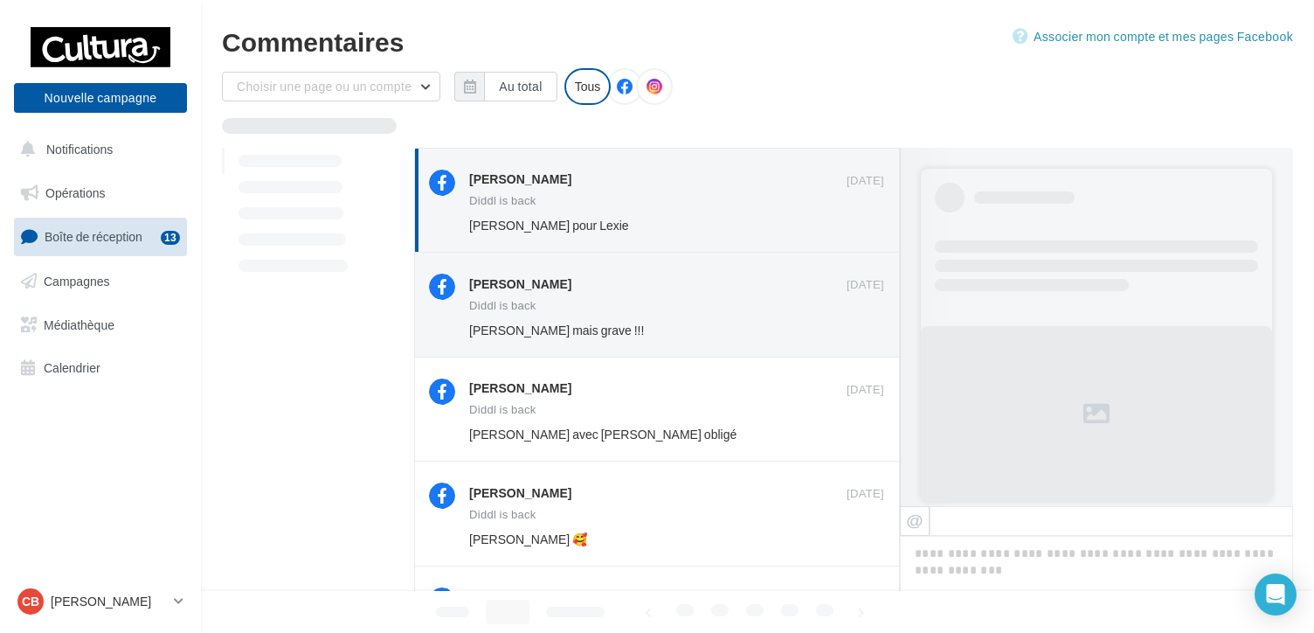
click at [861, 227] on button "Ignorer" at bounding box center [856, 225] width 57 height 24
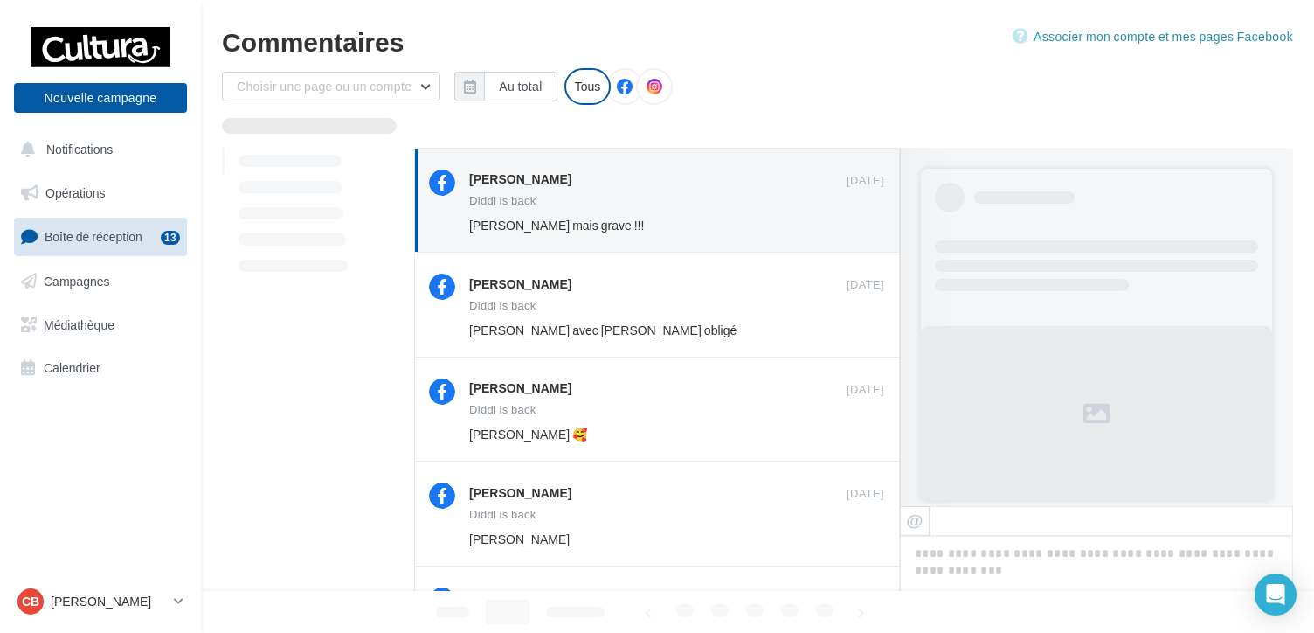
click at [861, 227] on button "Ignorer" at bounding box center [856, 225] width 57 height 24
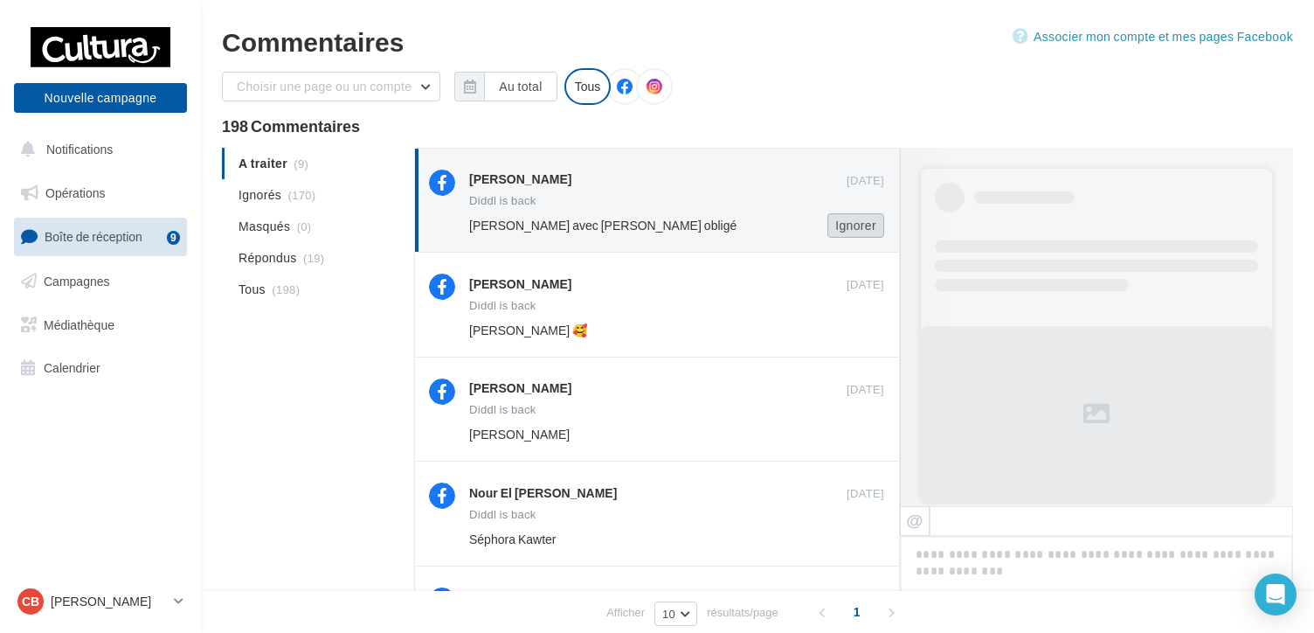
scroll to position [750, 0]
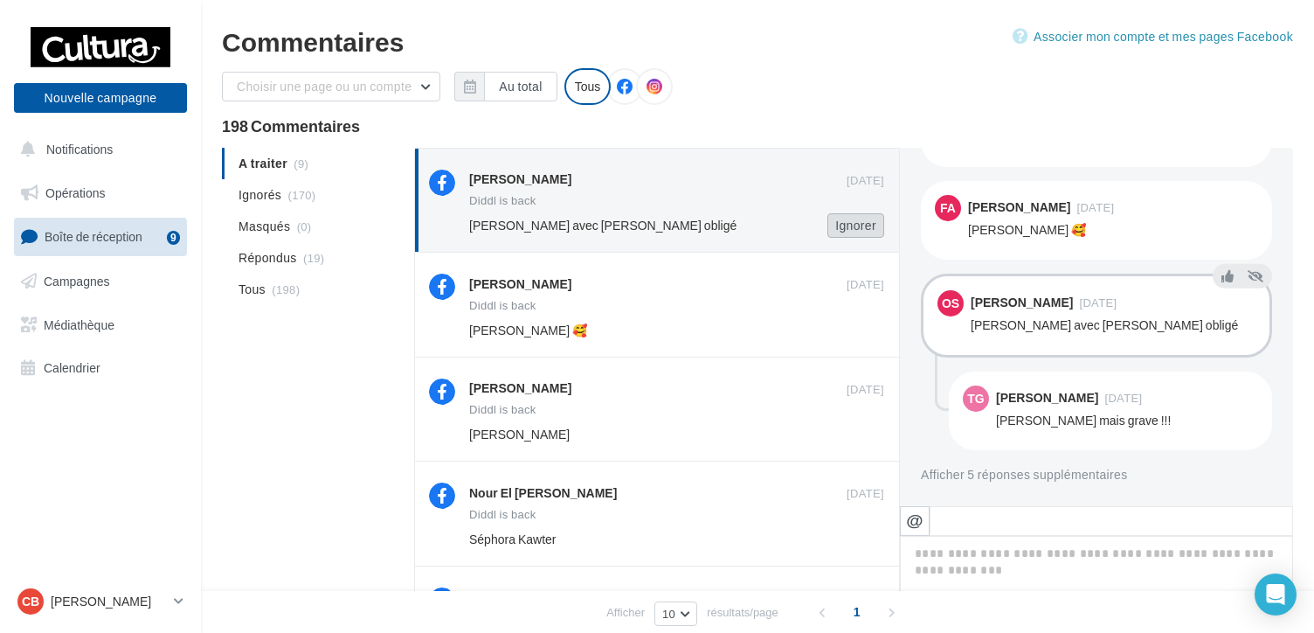
click at [862, 227] on button "Ignorer" at bounding box center [856, 225] width 57 height 24
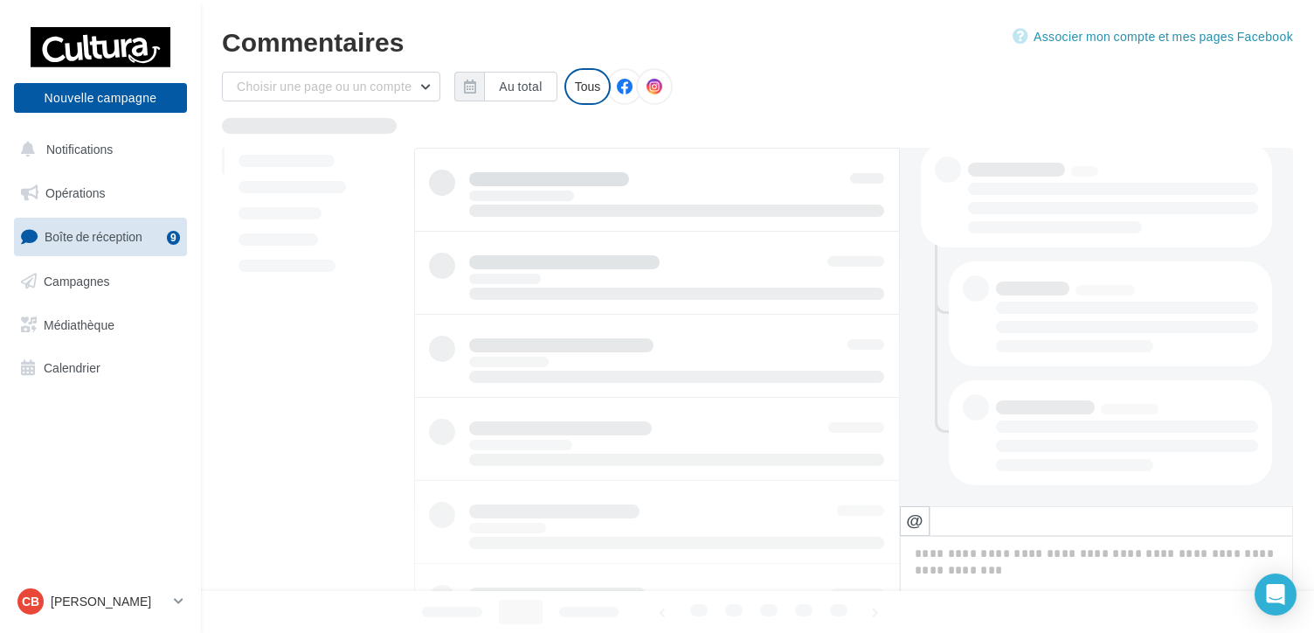
scroll to position [371, 0]
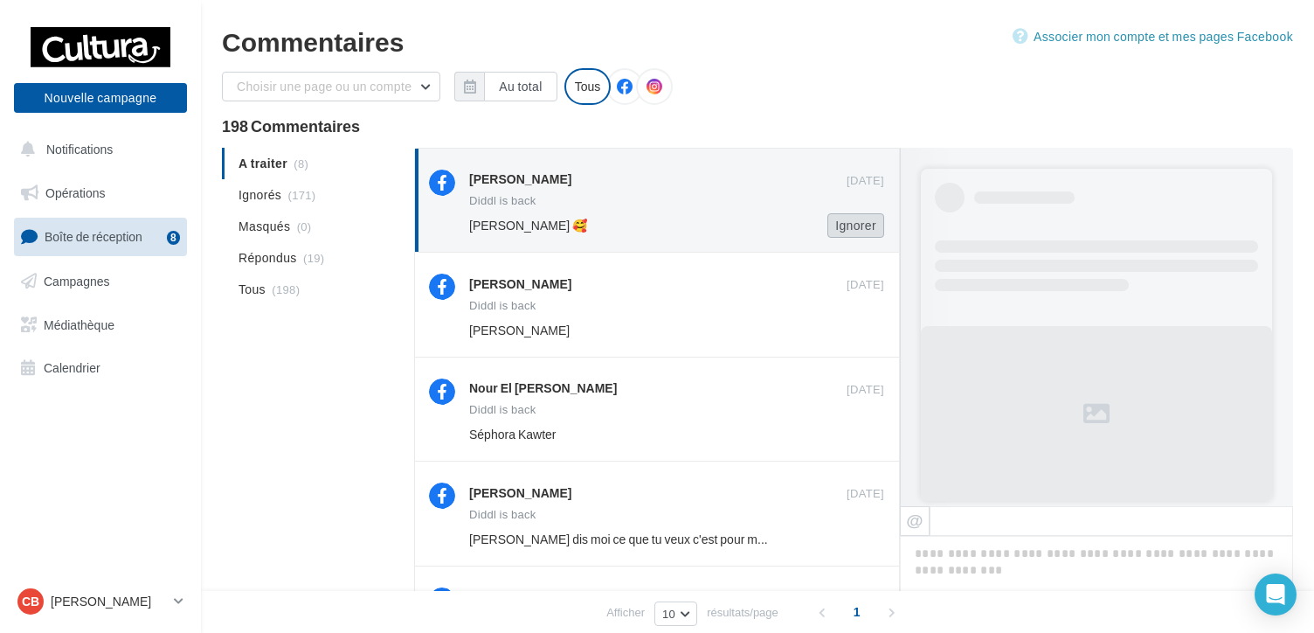
click at [865, 223] on button "Ignorer" at bounding box center [856, 225] width 57 height 24
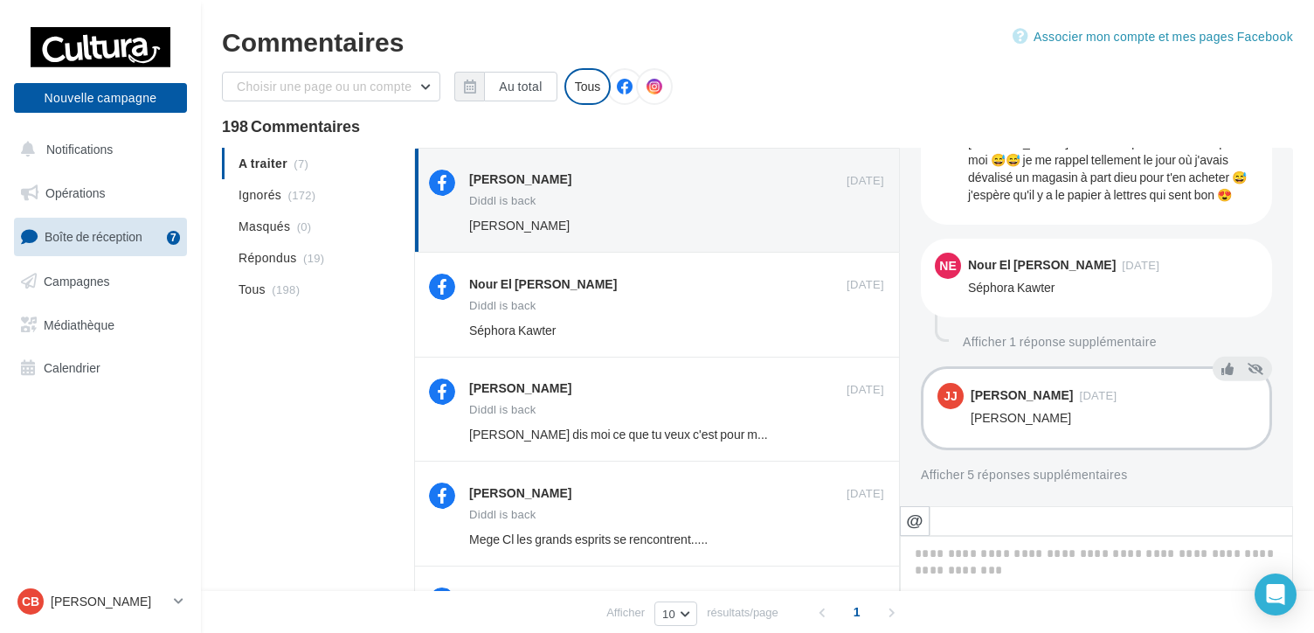
click at [865, 223] on button "Ignorer" at bounding box center [856, 225] width 57 height 24
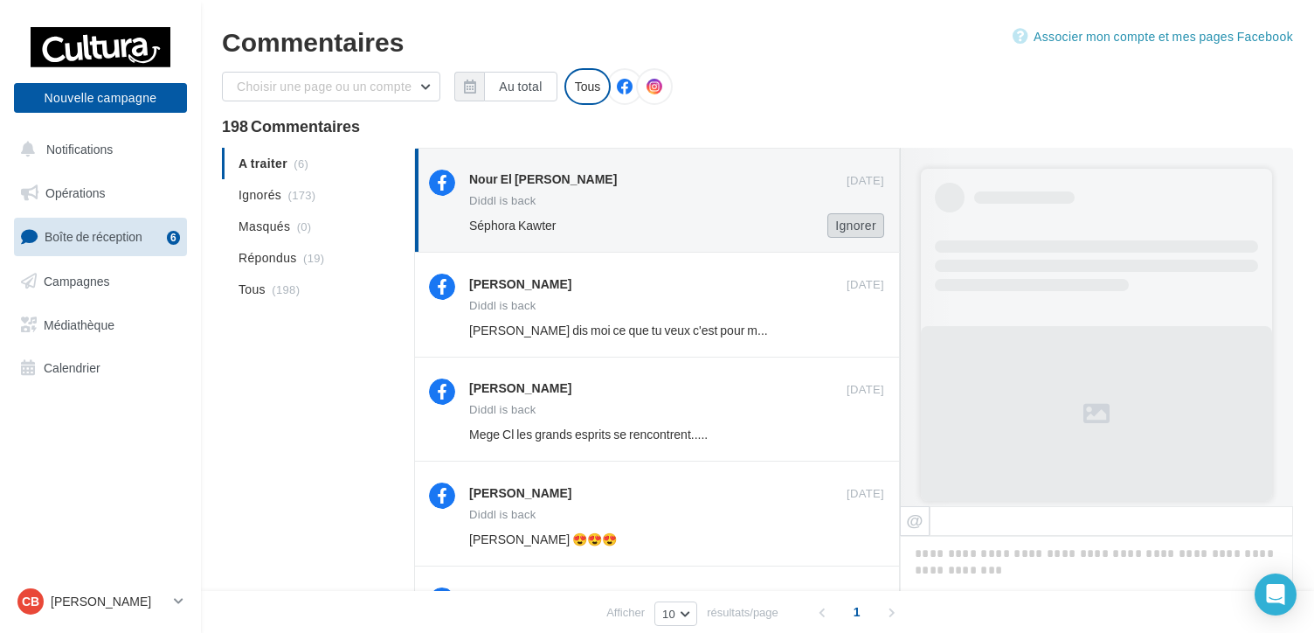
click at [865, 224] on button "Ignorer" at bounding box center [856, 225] width 57 height 24
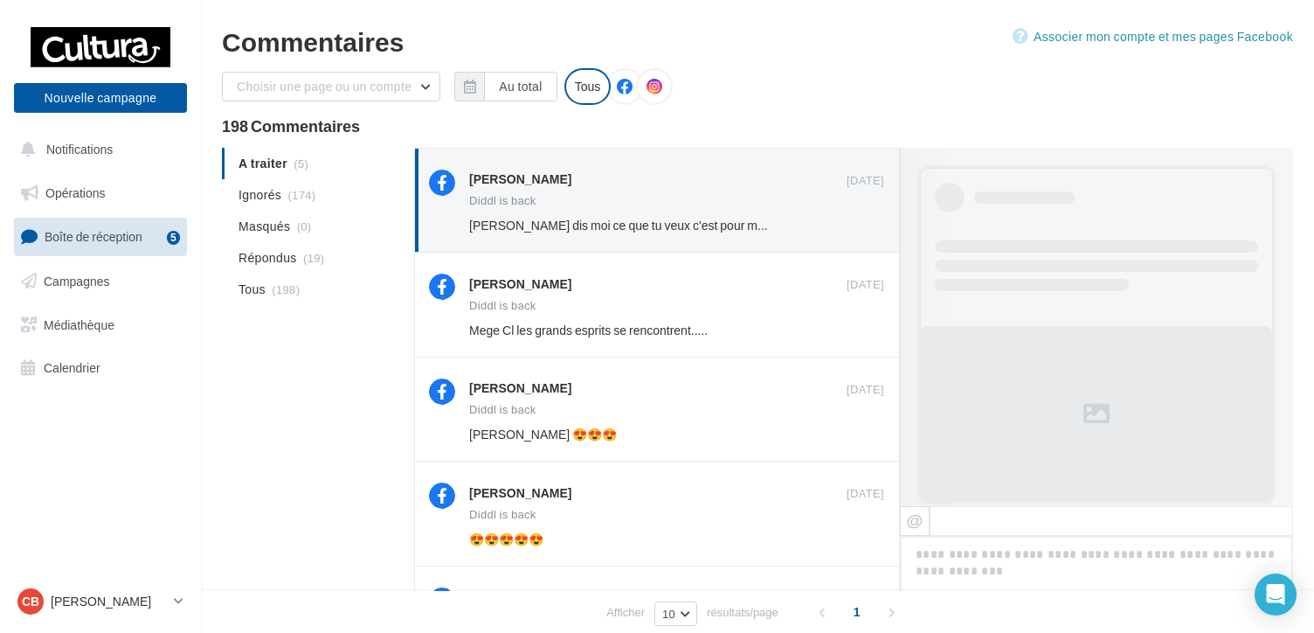
scroll to position [727, 0]
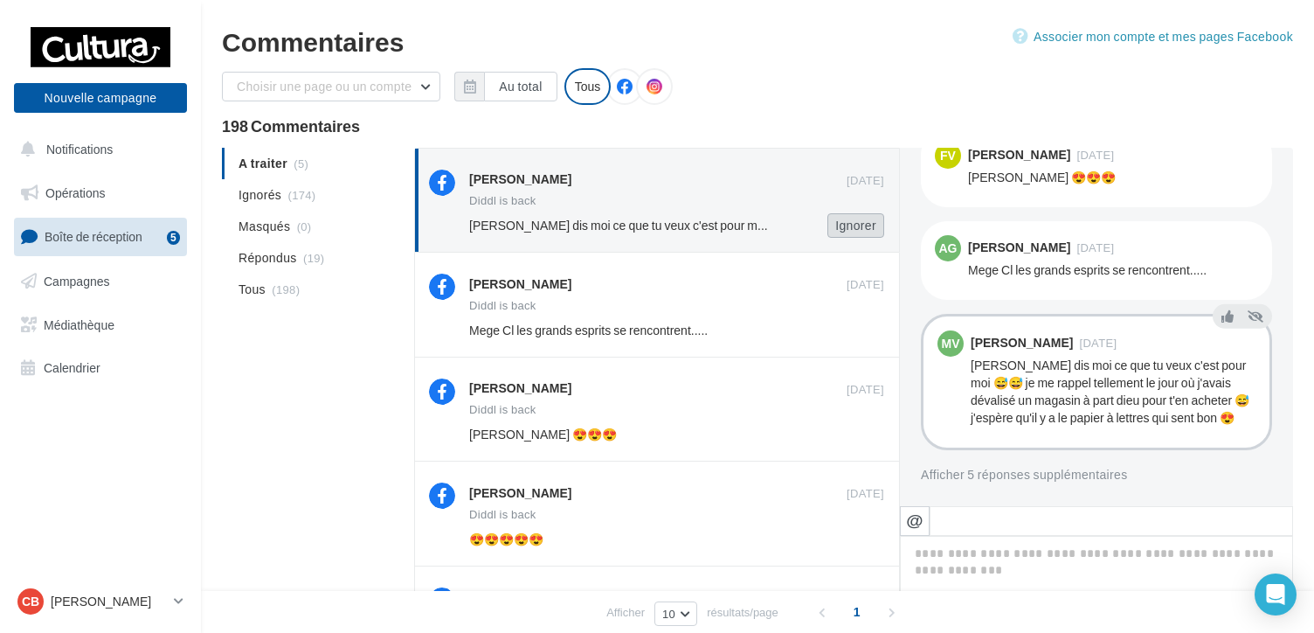
click at [865, 225] on button "Ignorer" at bounding box center [856, 225] width 57 height 24
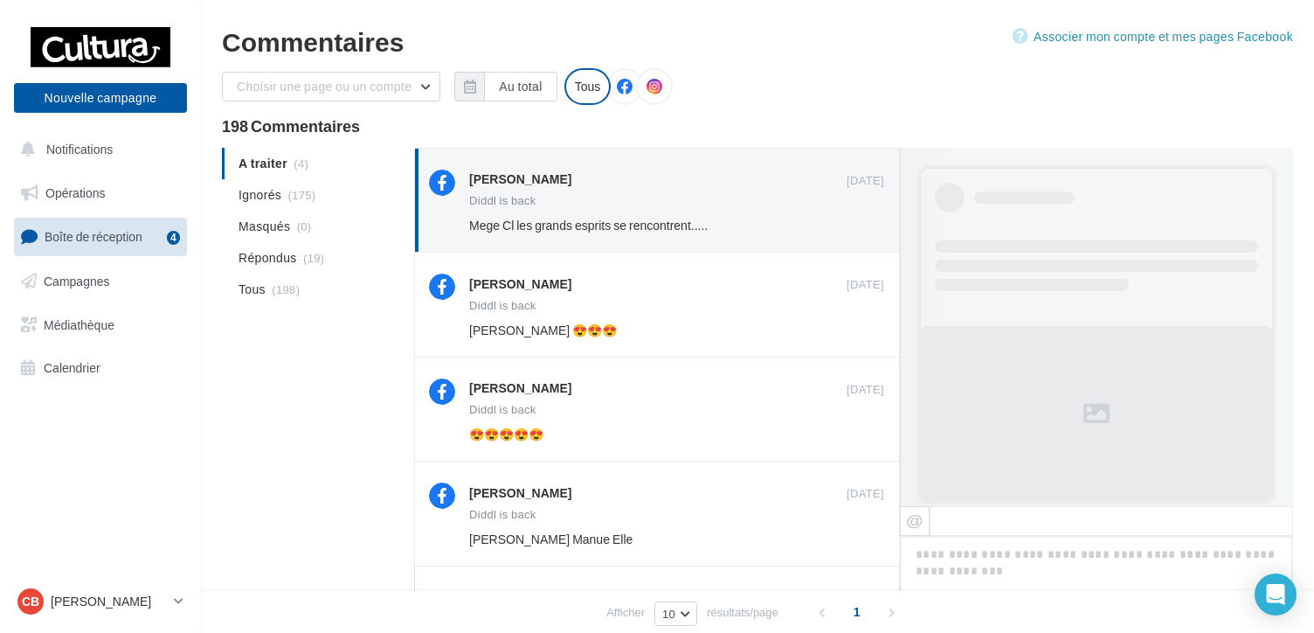
scroll to position [657, 0]
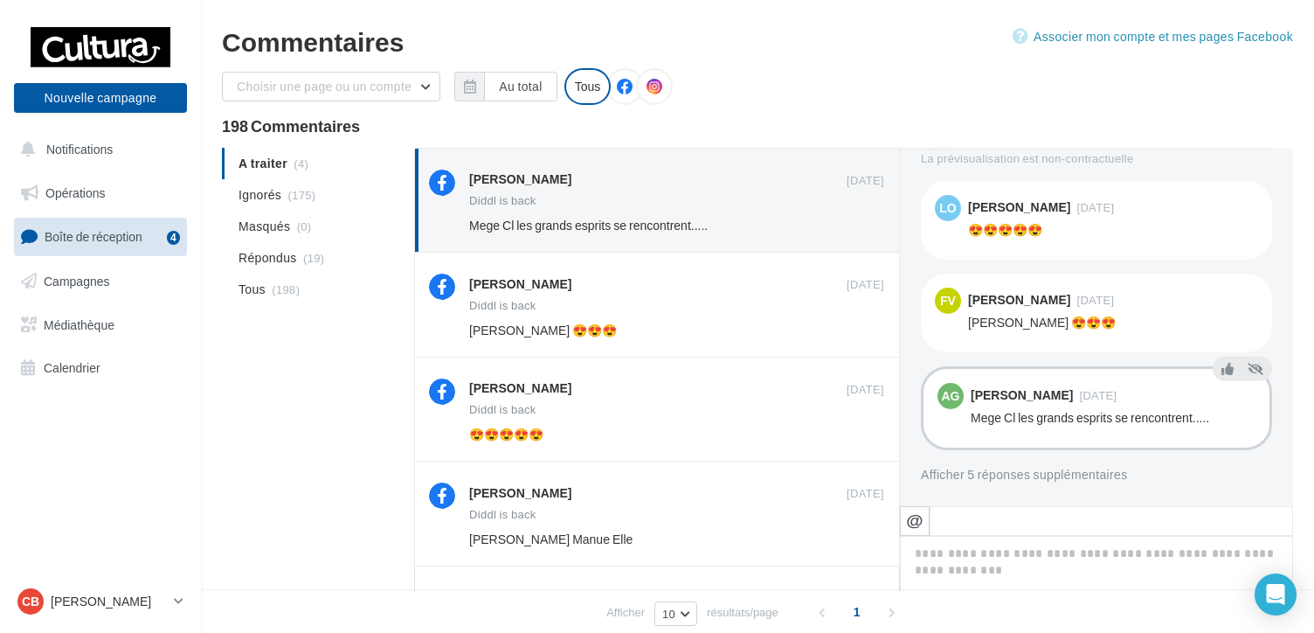
click at [865, 225] on button "Ignorer" at bounding box center [856, 225] width 57 height 24
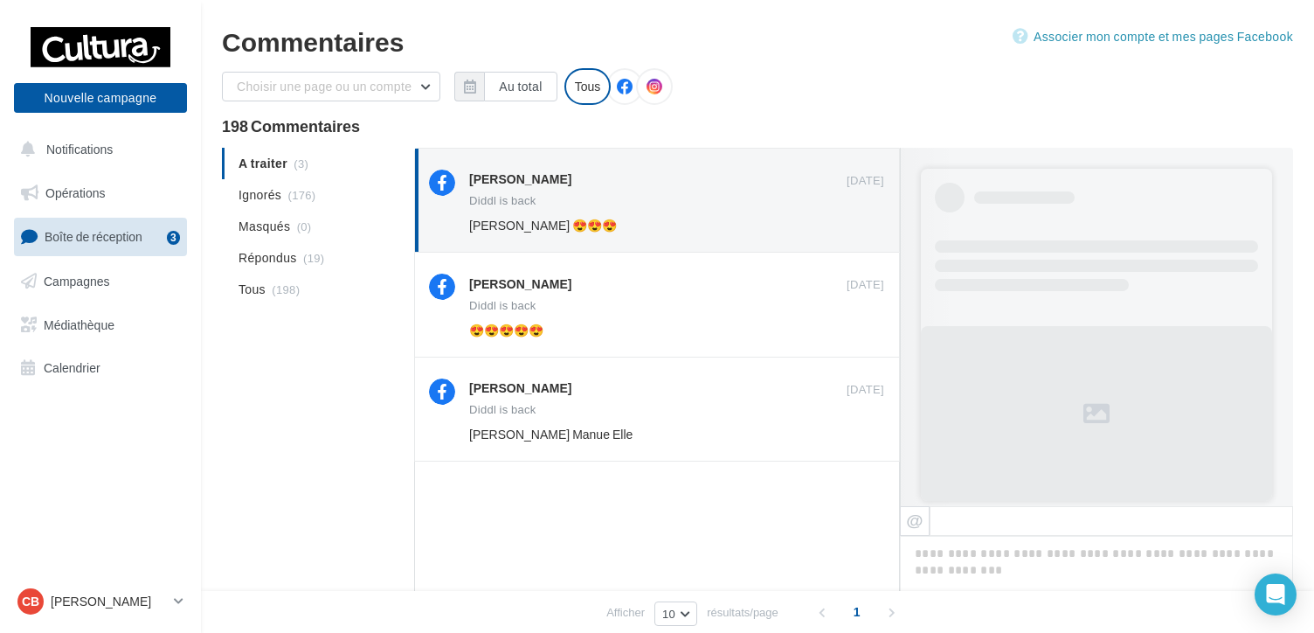
click at [866, 225] on button "Ignorer" at bounding box center [856, 225] width 57 height 24
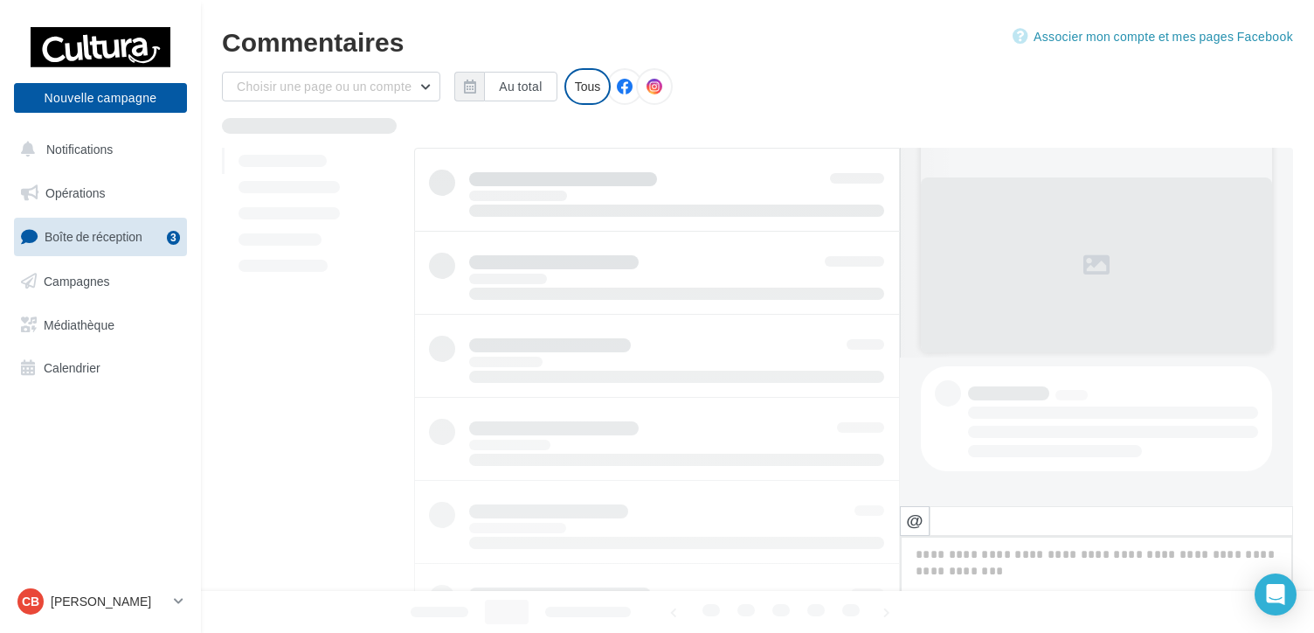
scroll to position [148, 0]
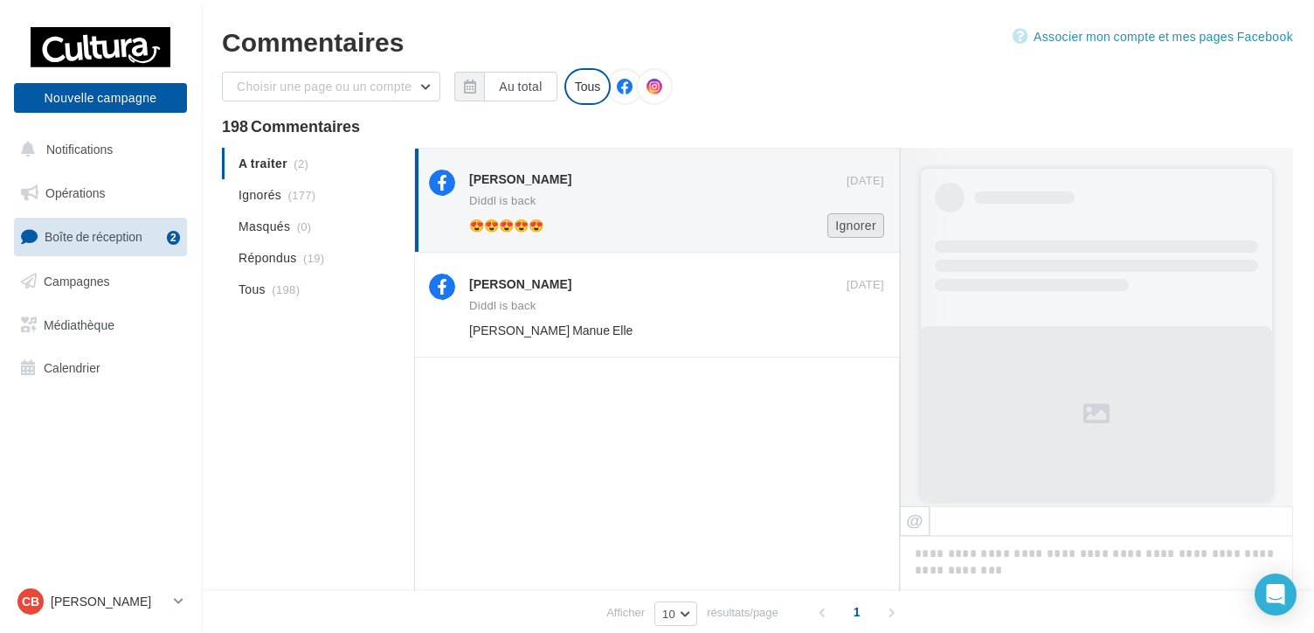
click at [866, 225] on button "Ignorer" at bounding box center [856, 225] width 57 height 24
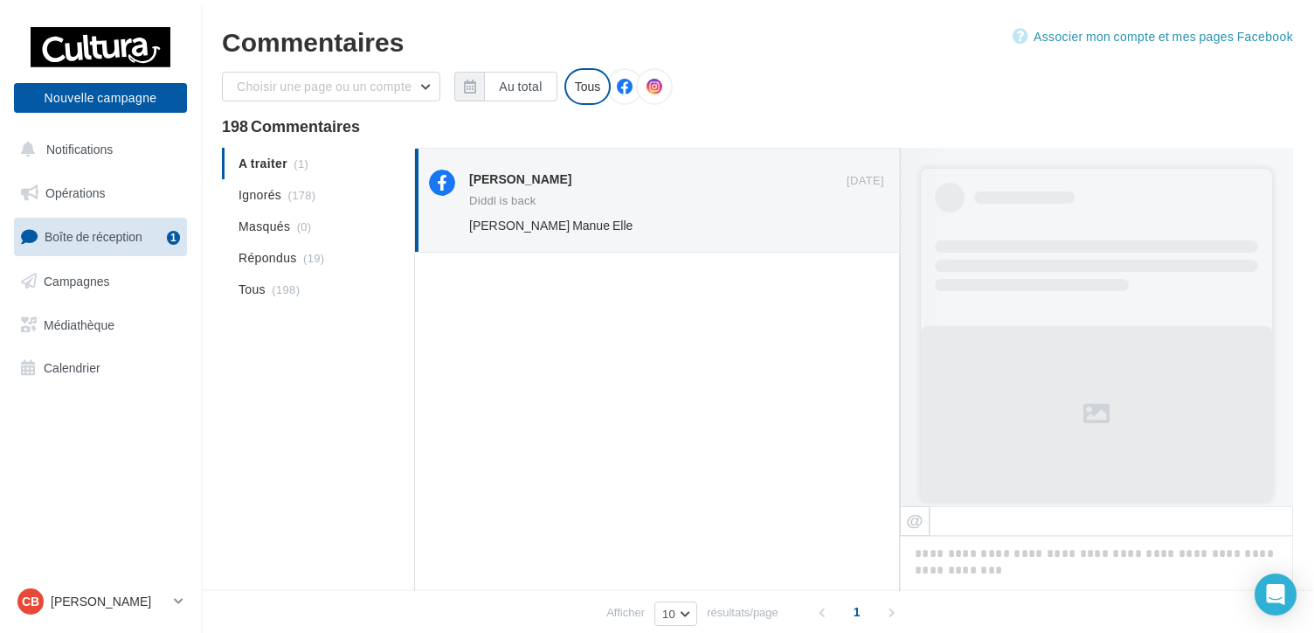
click at [866, 225] on button "Ignorer" at bounding box center [856, 225] width 57 height 24
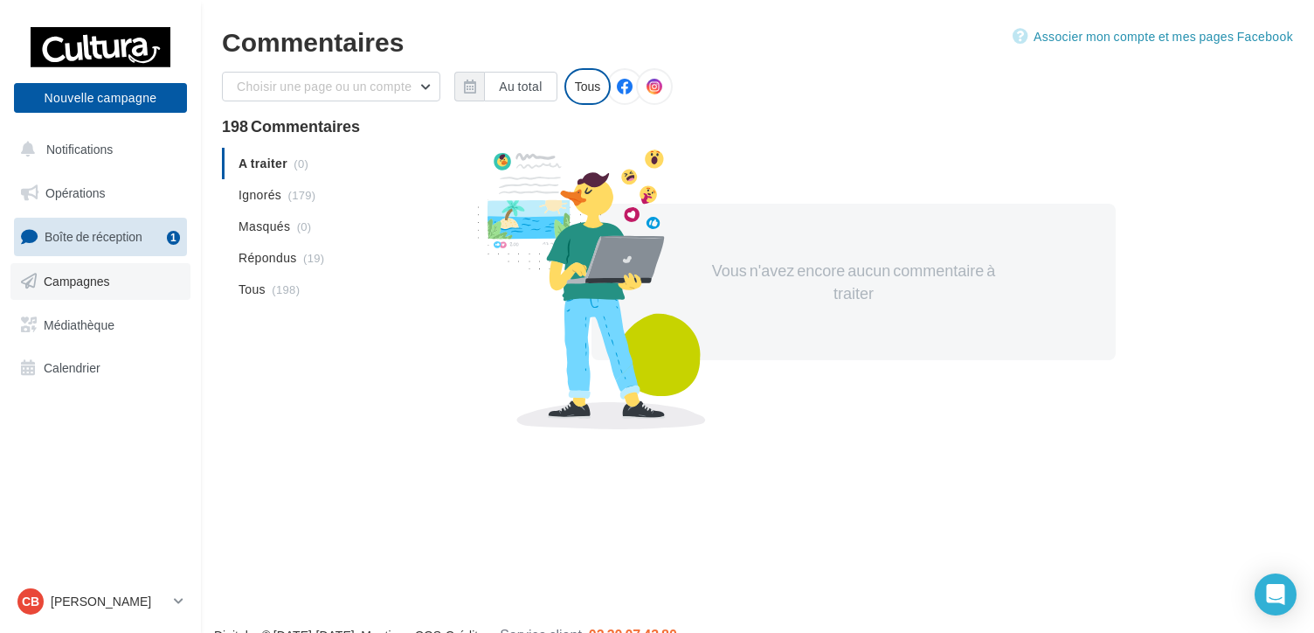
click at [87, 279] on span "Campagnes" at bounding box center [77, 281] width 66 height 15
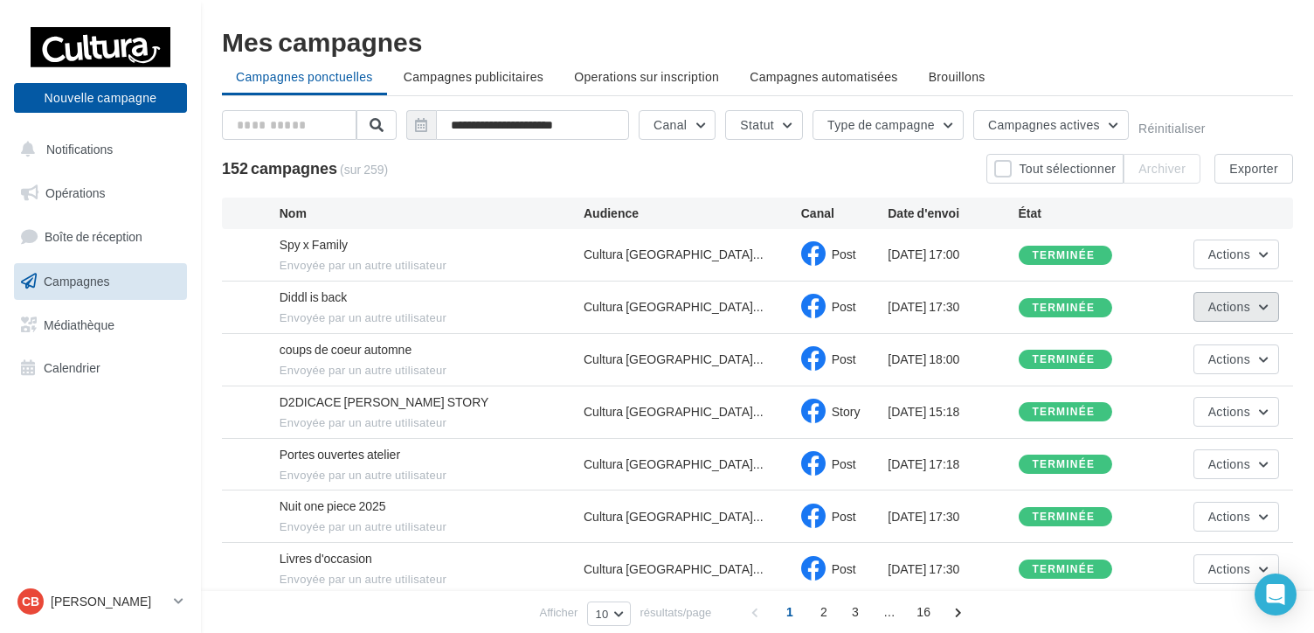
click at [1270, 313] on button "Actions" at bounding box center [1237, 307] width 86 height 30
click at [1176, 345] on button "Voir les résultats" at bounding box center [1192, 347] width 175 height 45
click at [1265, 248] on button "Actions" at bounding box center [1237, 254] width 86 height 30
click at [1143, 338] on button "Dupliquer" at bounding box center [1192, 340] width 175 height 45
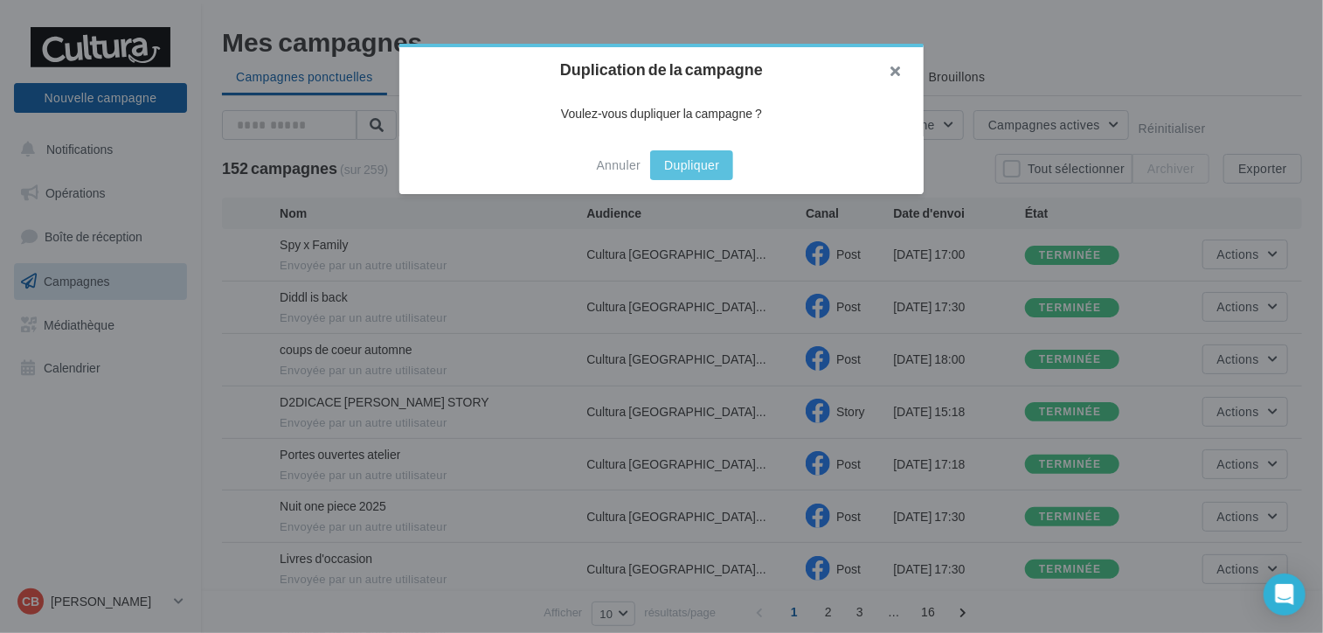
click at [897, 65] on button "button" at bounding box center [889, 73] width 70 height 52
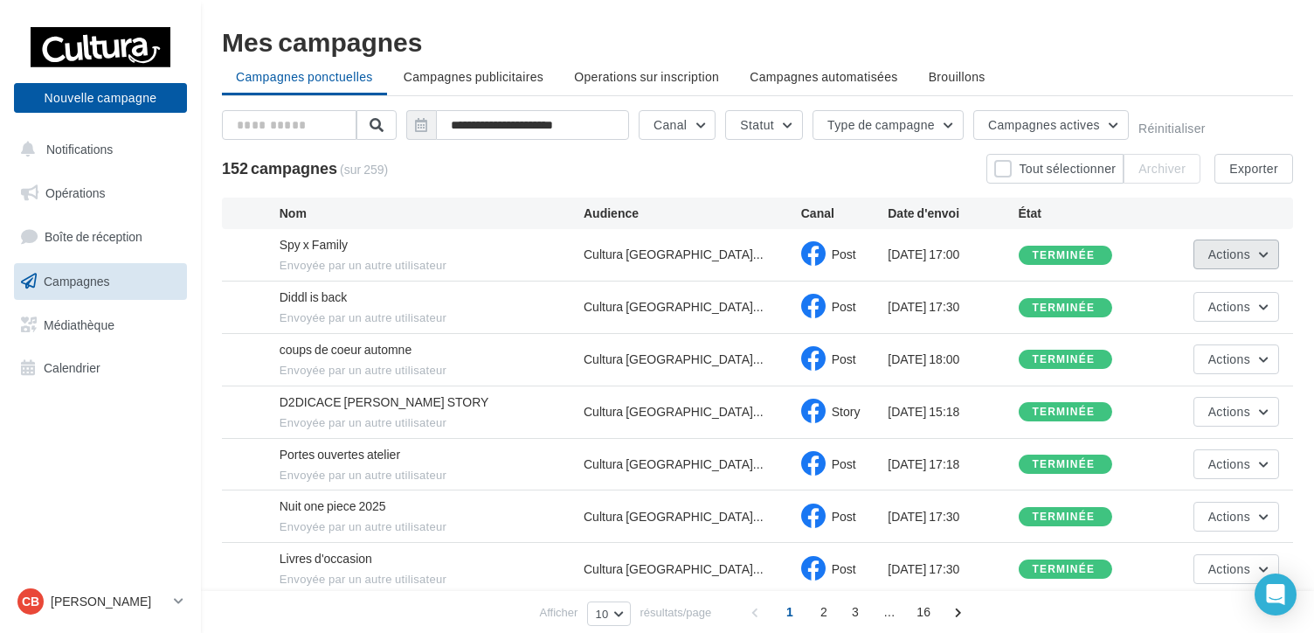
click at [1268, 247] on button "Actions" at bounding box center [1237, 254] width 86 height 30
click at [1180, 297] on button "Voir les résultats" at bounding box center [1192, 295] width 175 height 45
